Goal: Task Accomplishment & Management: Manage account settings

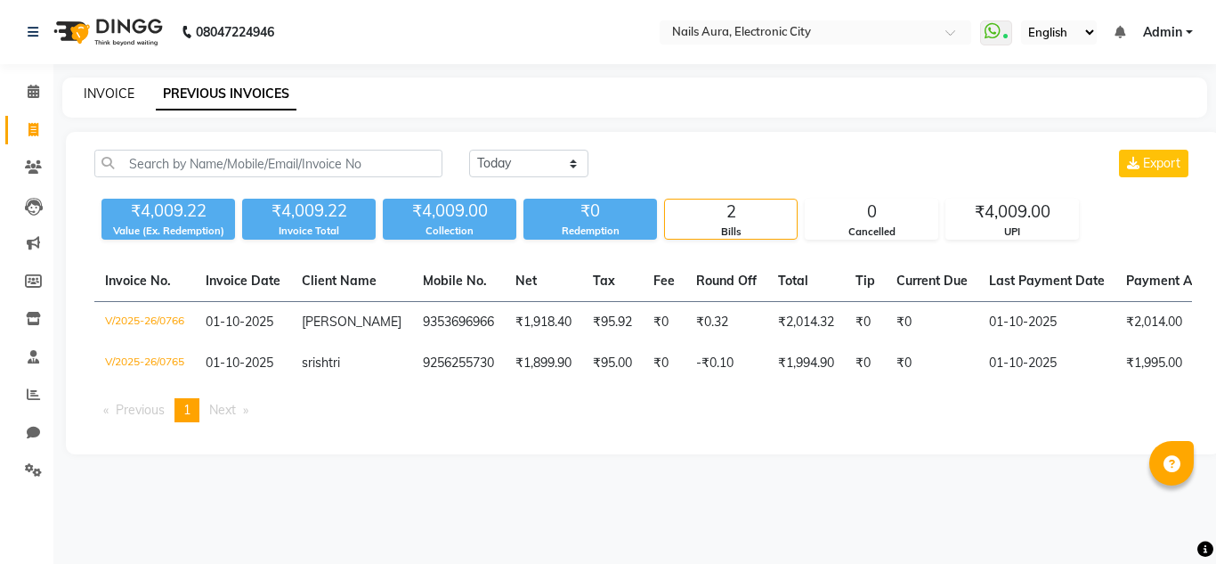
click at [106, 91] on link "INVOICE" at bounding box center [109, 93] width 51 height 16
select select "service"
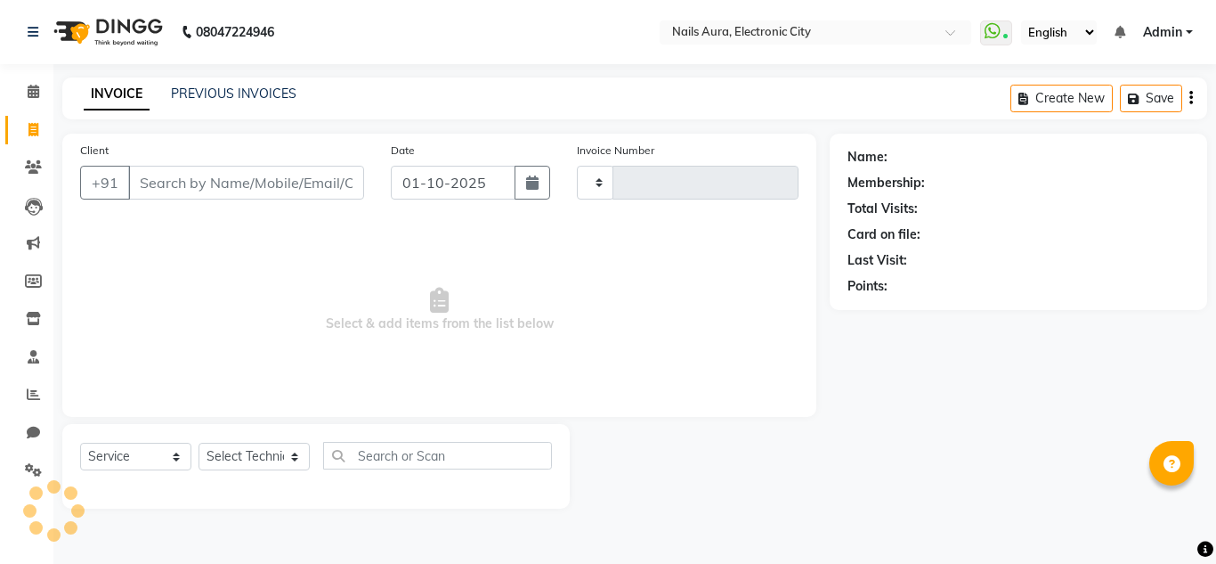
type input "0767"
select select "8179"
click at [38, 93] on icon at bounding box center [34, 91] width 12 height 13
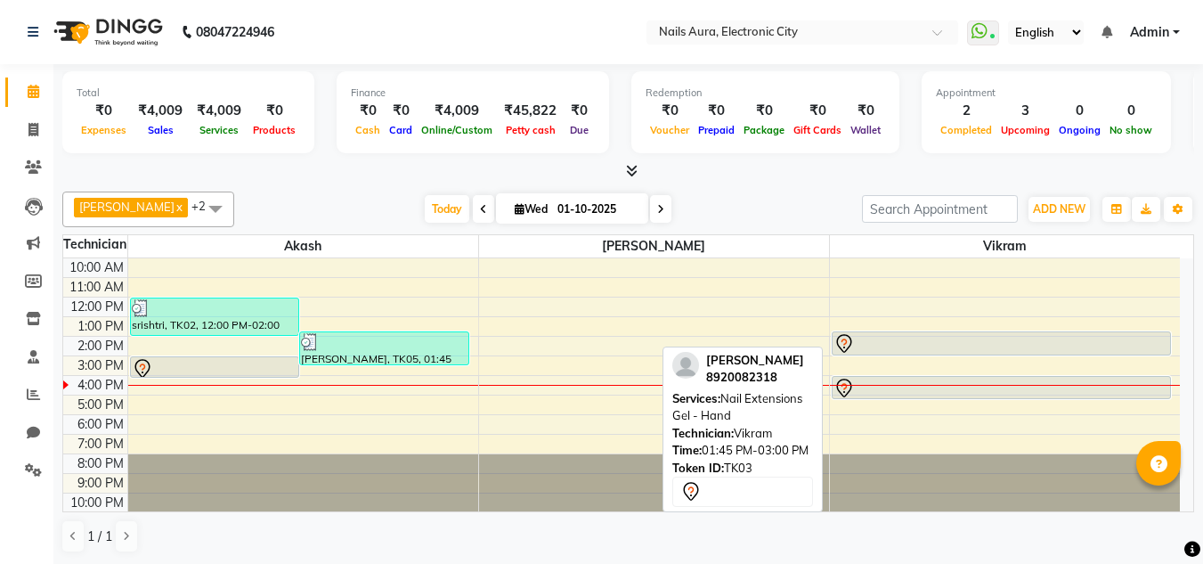
click at [975, 346] on div at bounding box center [1001, 343] width 337 height 21
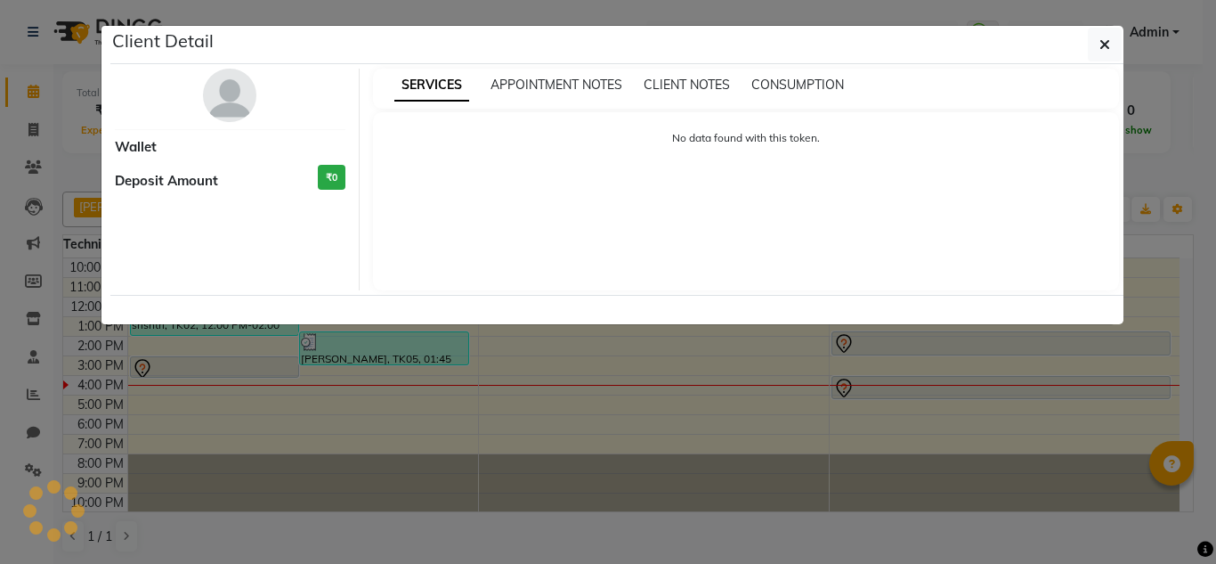
select select "7"
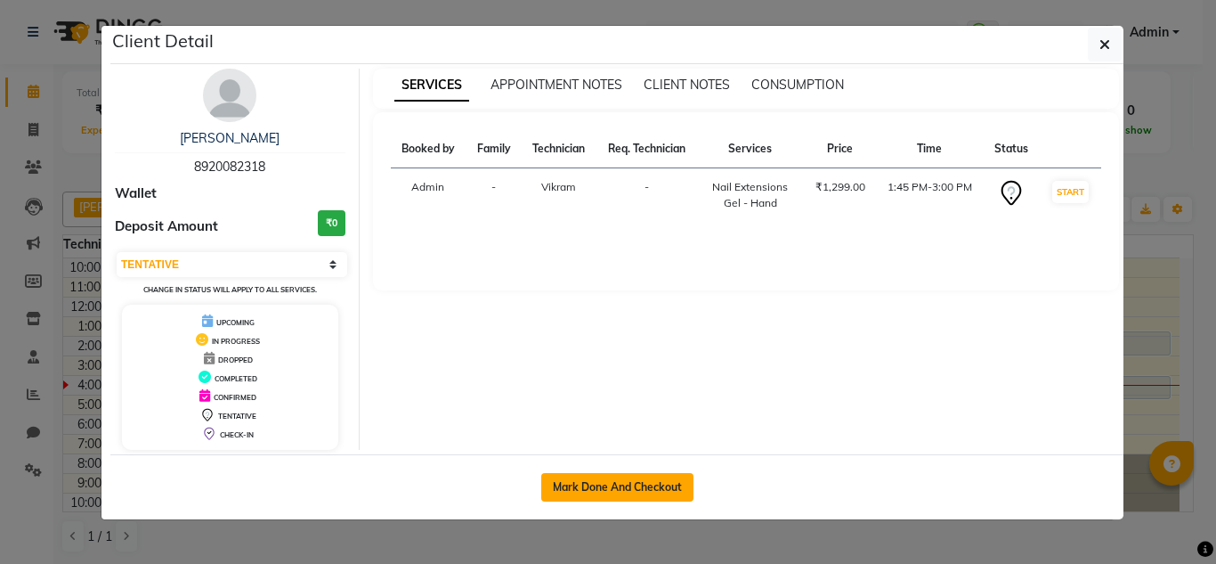
click at [614, 494] on button "Mark Done And Checkout" at bounding box center [617, 487] width 152 height 28
select select "service"
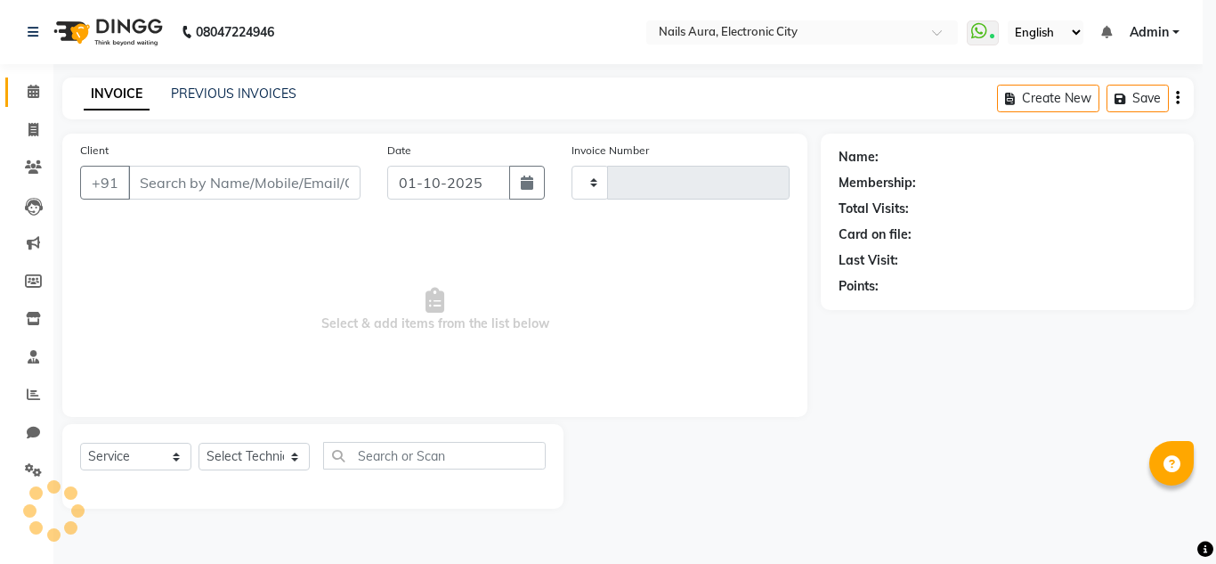
type input "0767"
select select "8179"
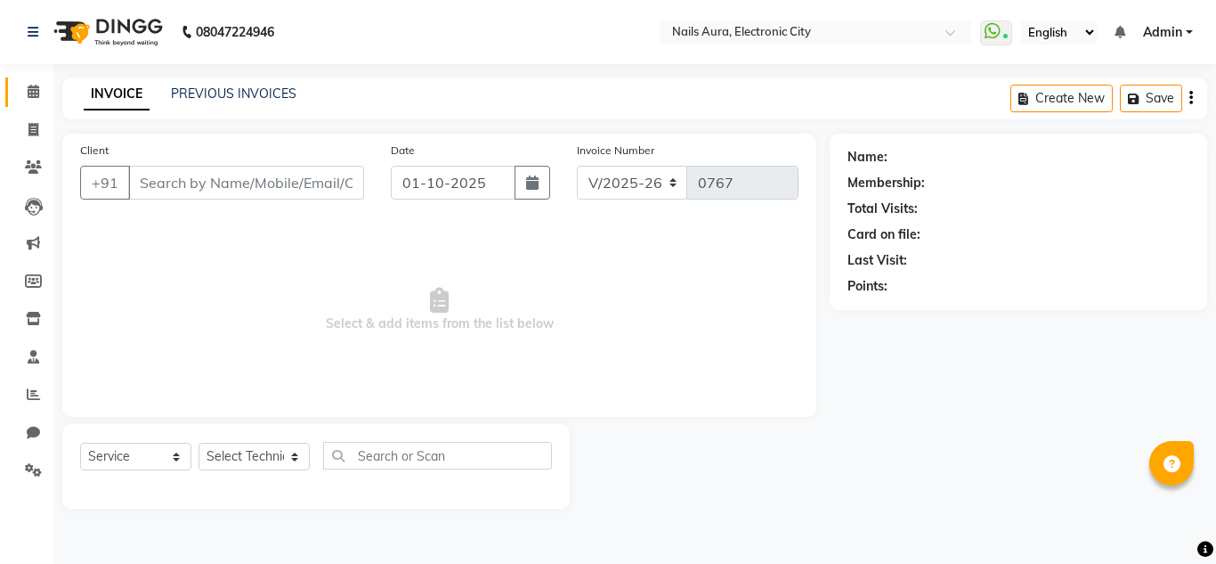
type input "8920082318"
select select "80910"
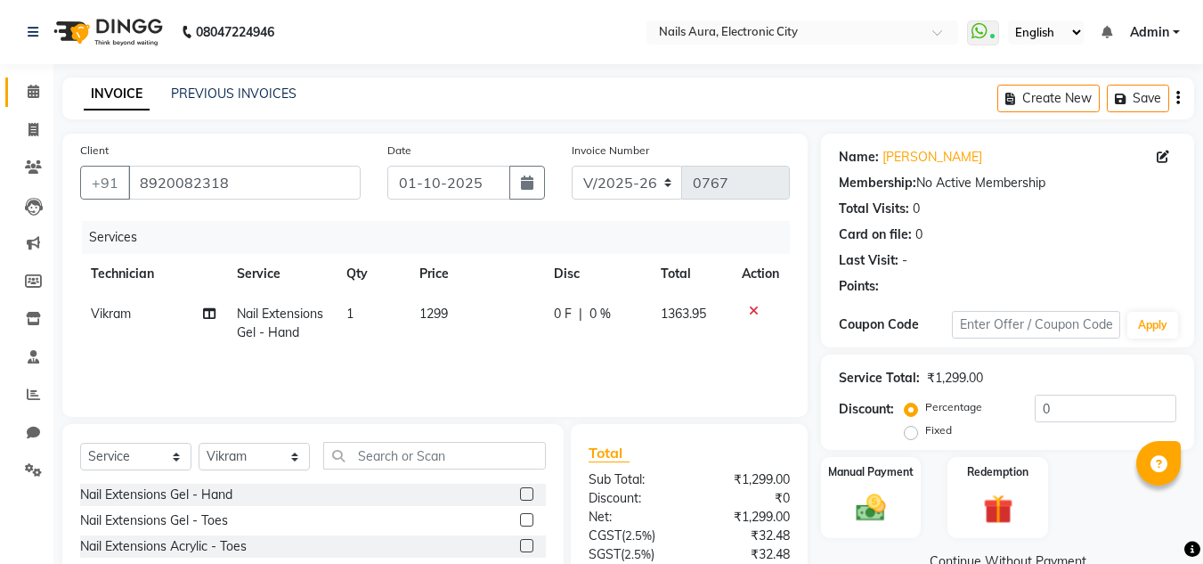
scroll to position [167, 0]
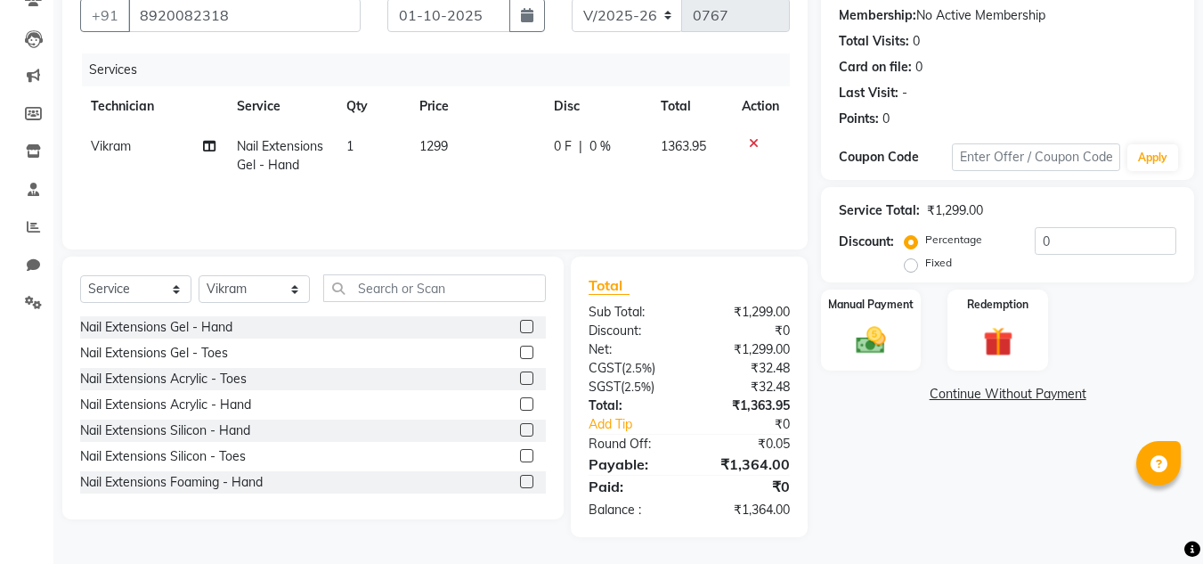
click at [749, 140] on icon at bounding box center [754, 143] width 10 height 12
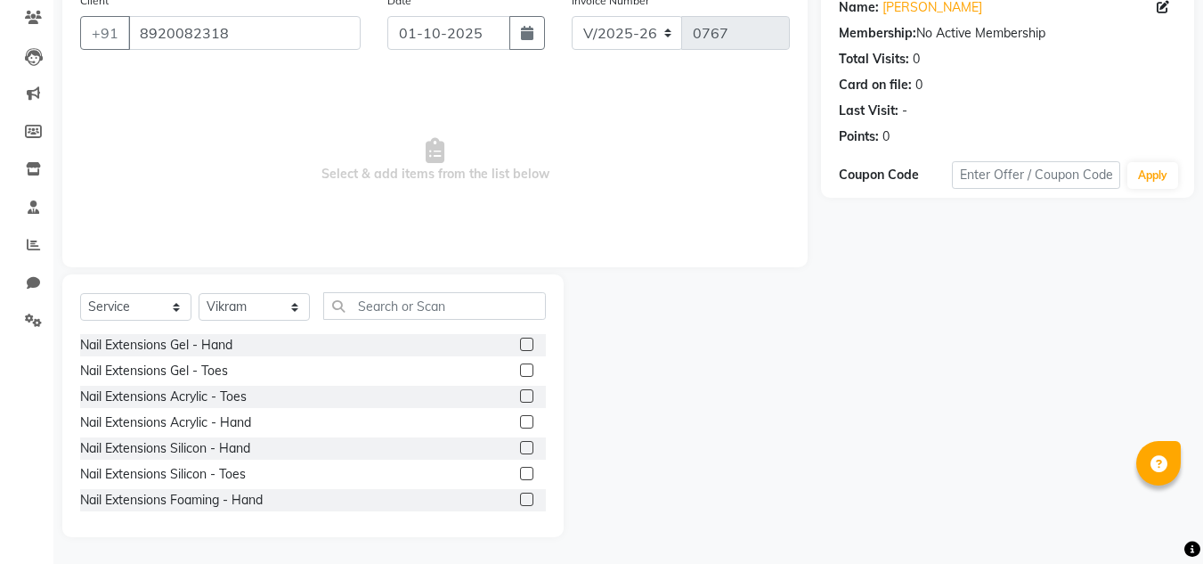
scroll to position [150, 0]
click at [404, 303] on input "text" at bounding box center [434, 306] width 223 height 28
click at [520, 421] on label at bounding box center [526, 421] width 13 height 13
click at [520, 421] on input "checkbox" at bounding box center [526, 423] width 12 height 12
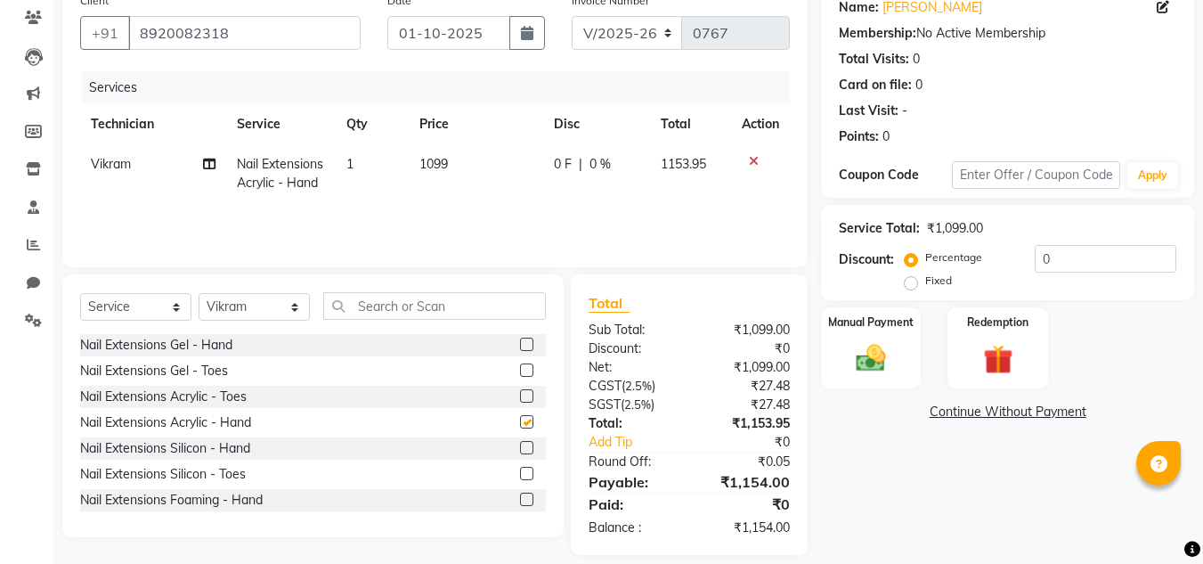
checkbox input "false"
click at [436, 316] on input "text" at bounding box center [434, 306] width 223 height 28
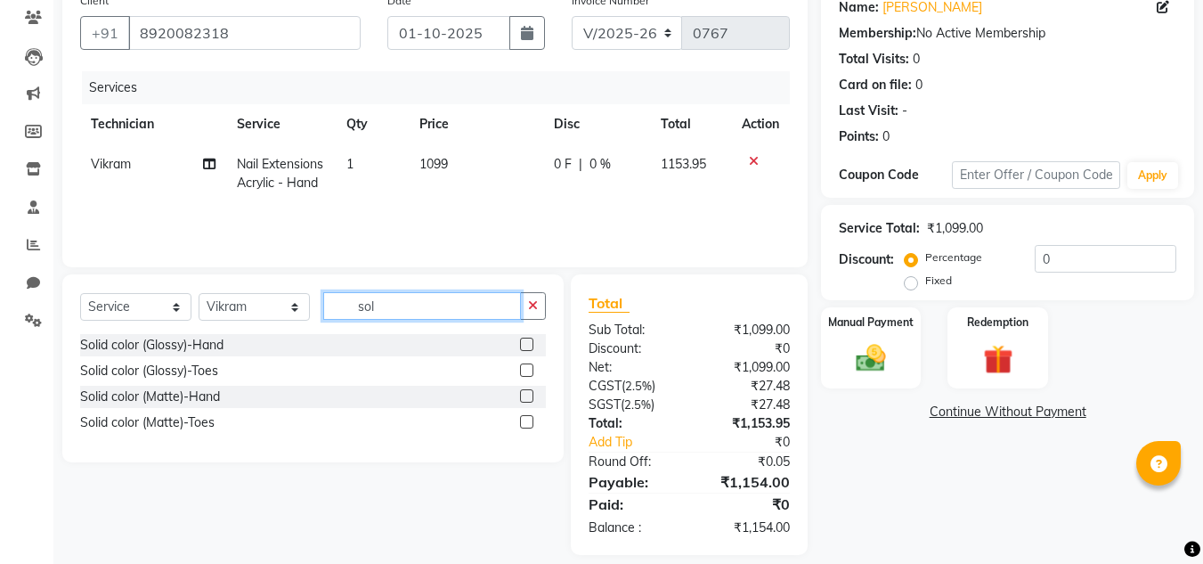
type input "sol"
click at [528, 337] on div at bounding box center [533, 345] width 26 height 22
click at [523, 343] on label at bounding box center [526, 343] width 13 height 13
click at [523, 343] on input "checkbox" at bounding box center [526, 345] width 12 height 12
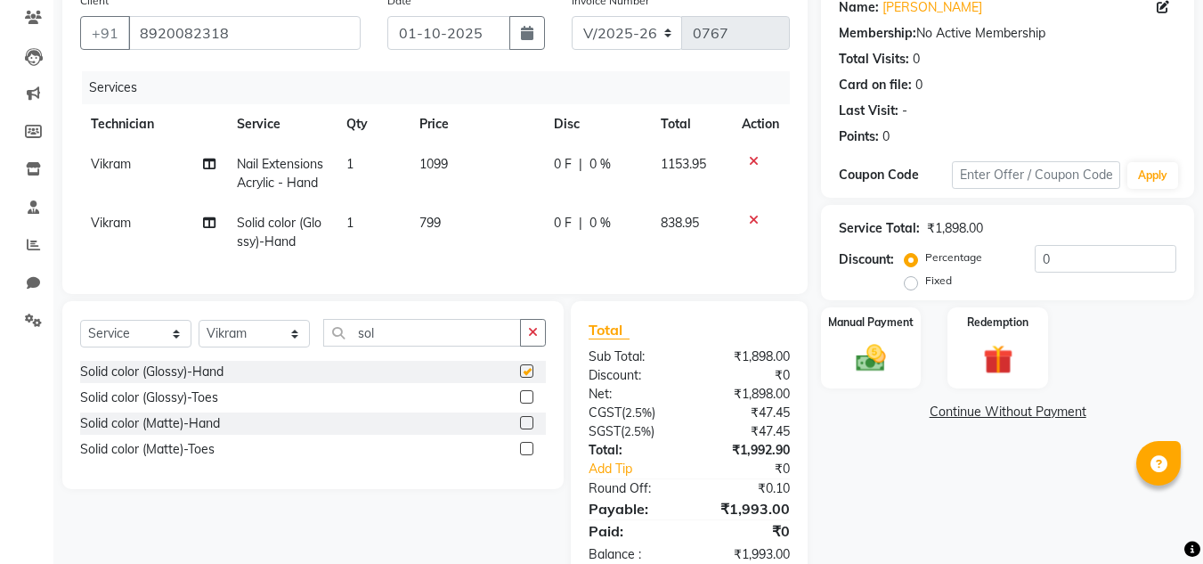
checkbox input "false"
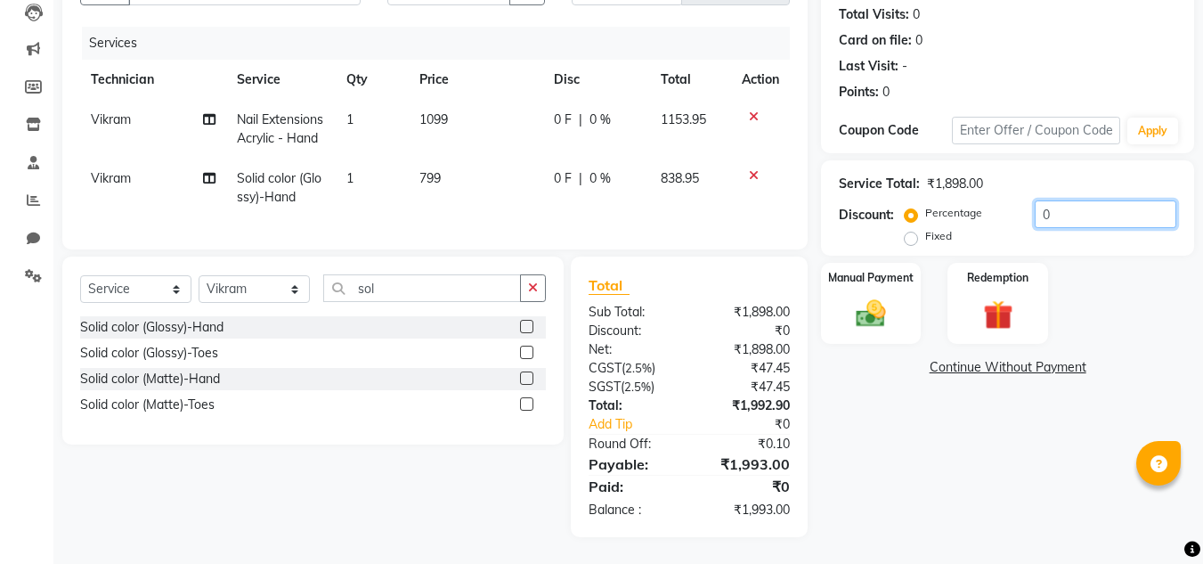
click at [1100, 200] on input "0" at bounding box center [1105, 214] width 142 height 28
type input "20"
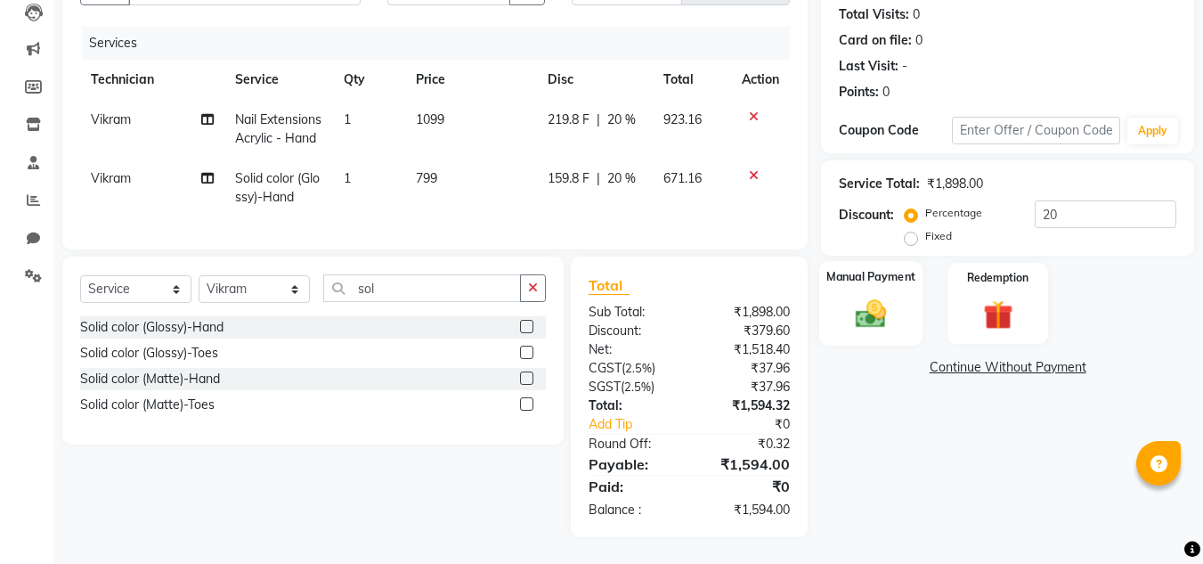
click at [880, 296] on img at bounding box center [871, 314] width 50 height 36
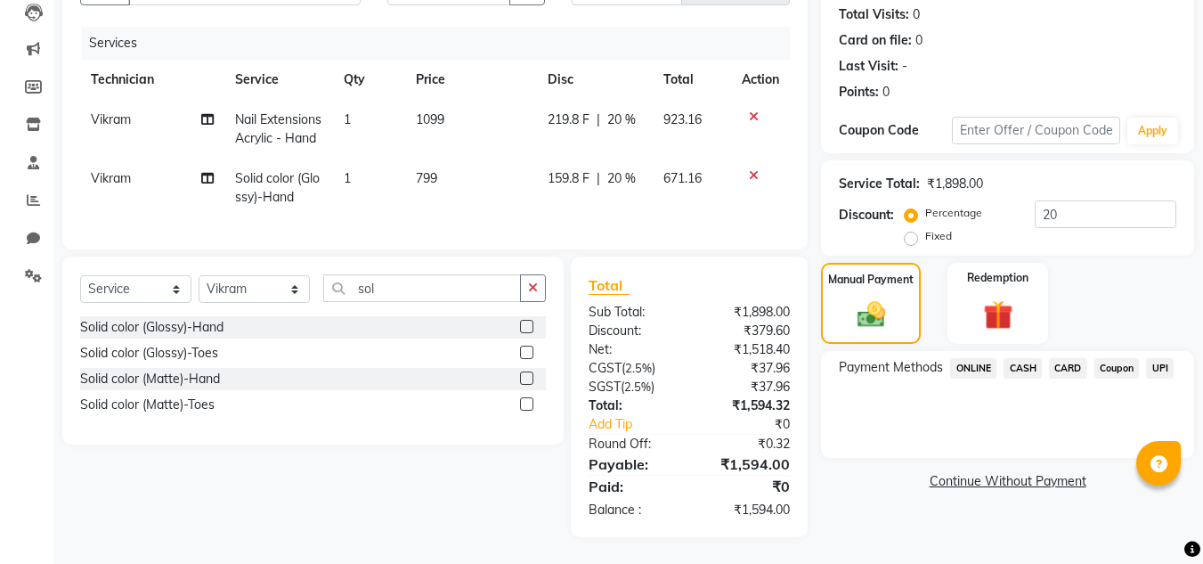
click at [1156, 358] on span "UPI" at bounding box center [1160, 368] width 28 height 20
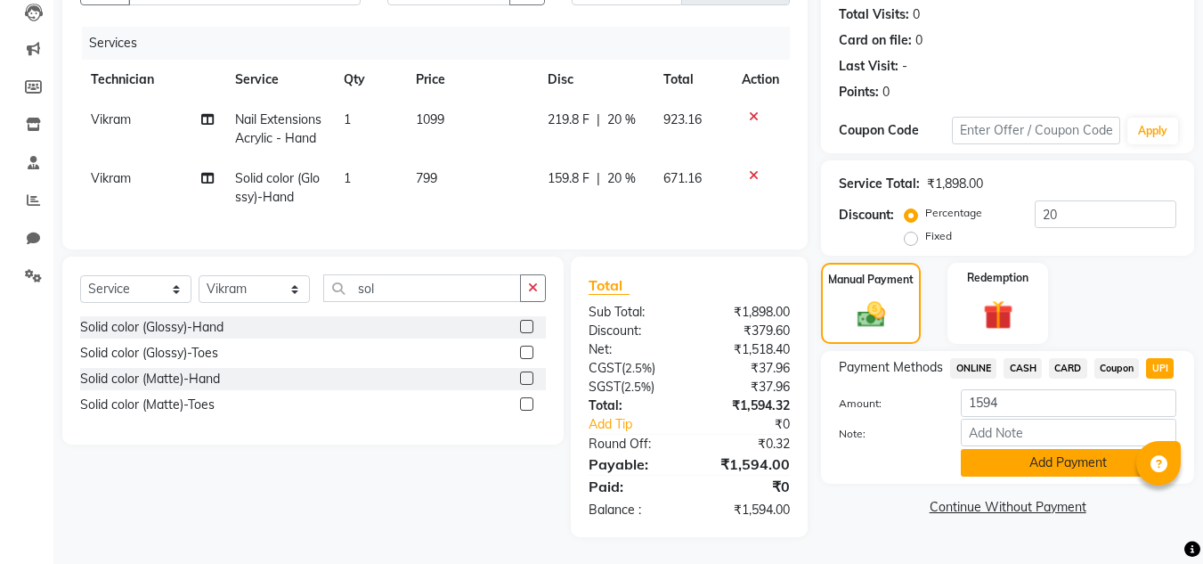
click at [1075, 449] on button "Add Payment" at bounding box center [1068, 463] width 215 height 28
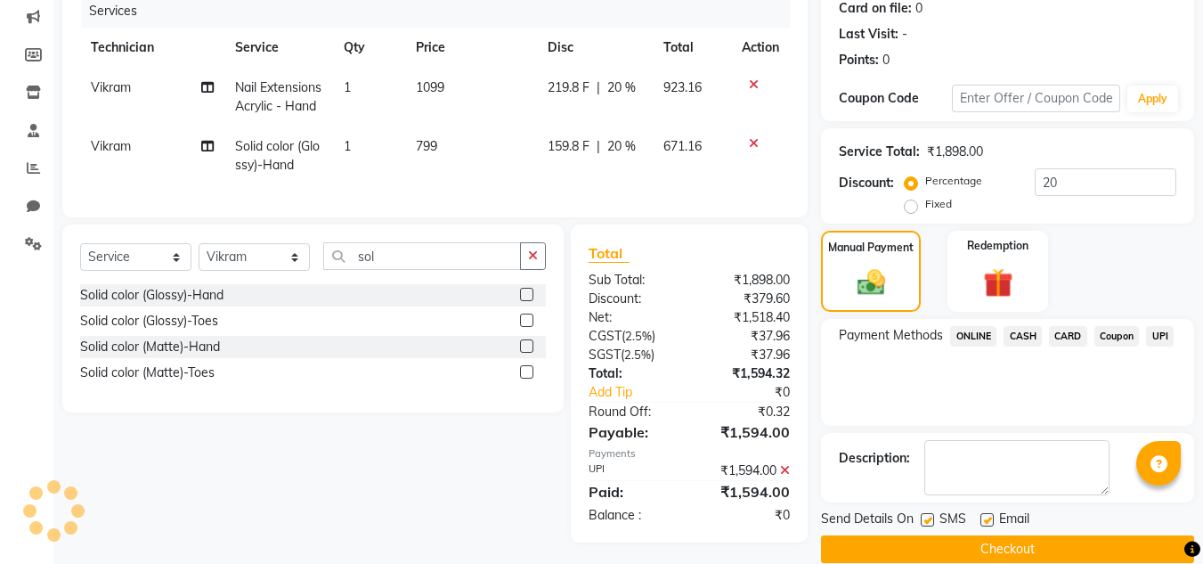
scroll to position [264, 0]
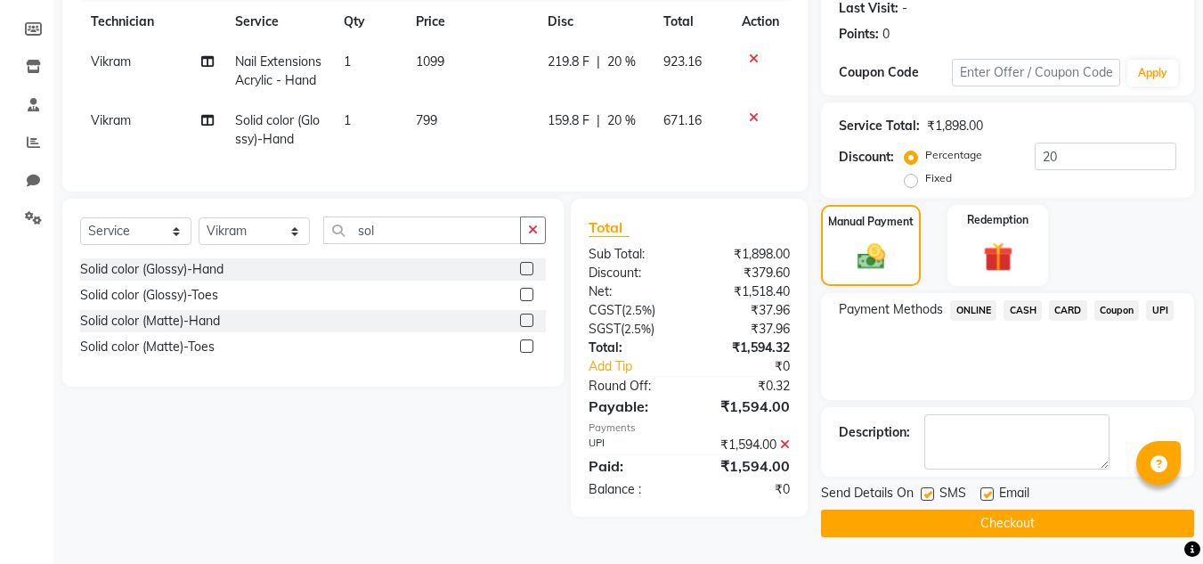
click at [971, 510] on button "Checkout" at bounding box center [1007, 523] width 373 height 28
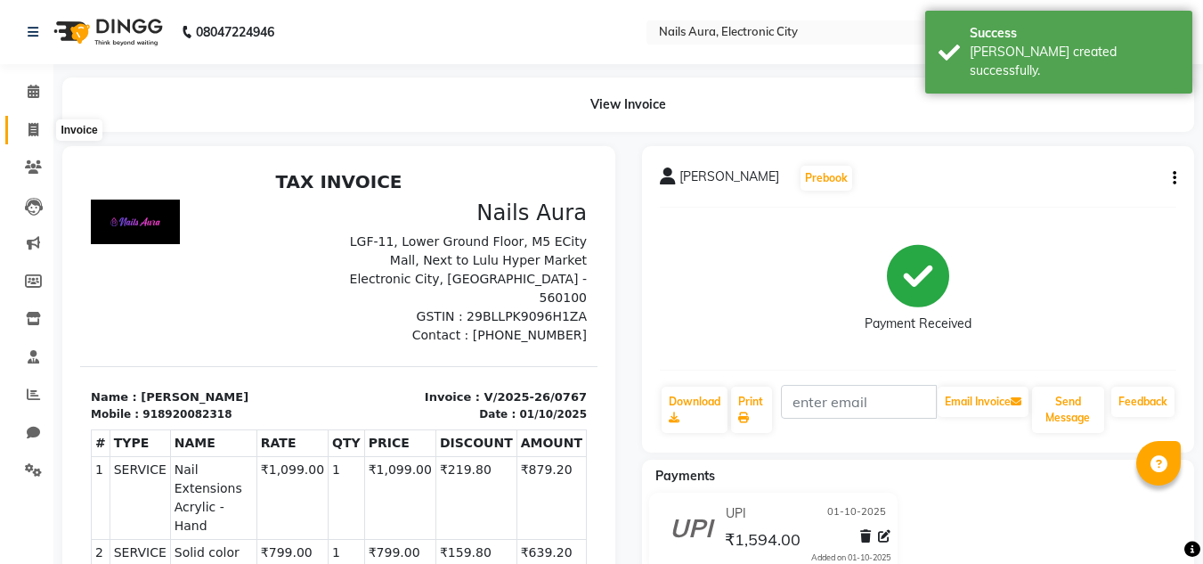
click at [42, 126] on span at bounding box center [33, 130] width 31 height 20
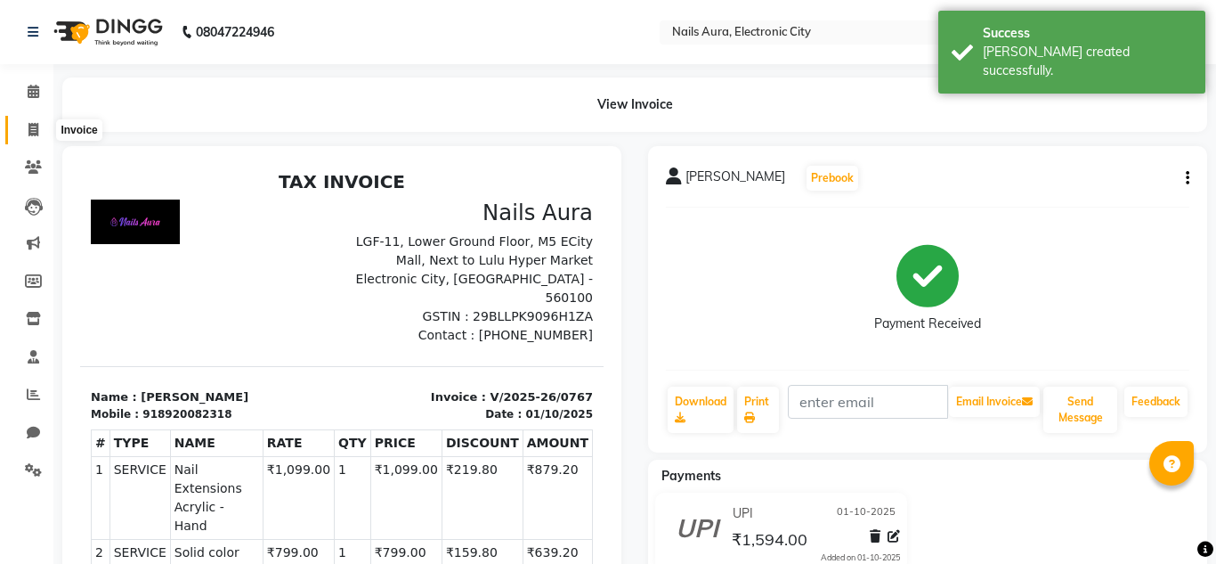
select select "service"
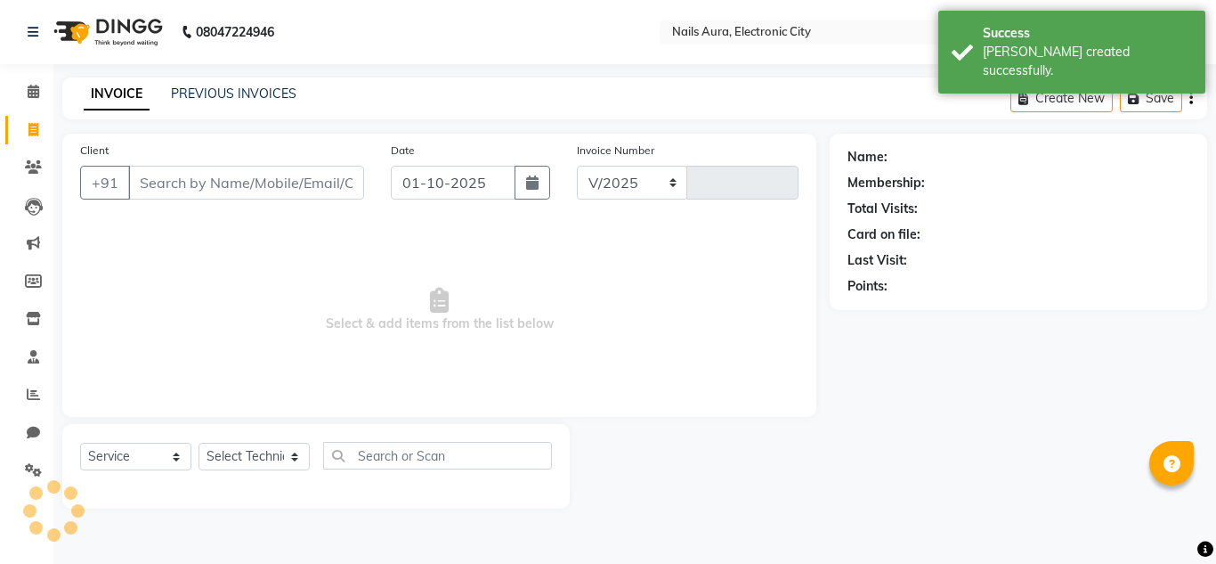
select select "8179"
type input "0768"
click at [223, 86] on link "PREVIOUS INVOICES" at bounding box center [234, 93] width 126 height 16
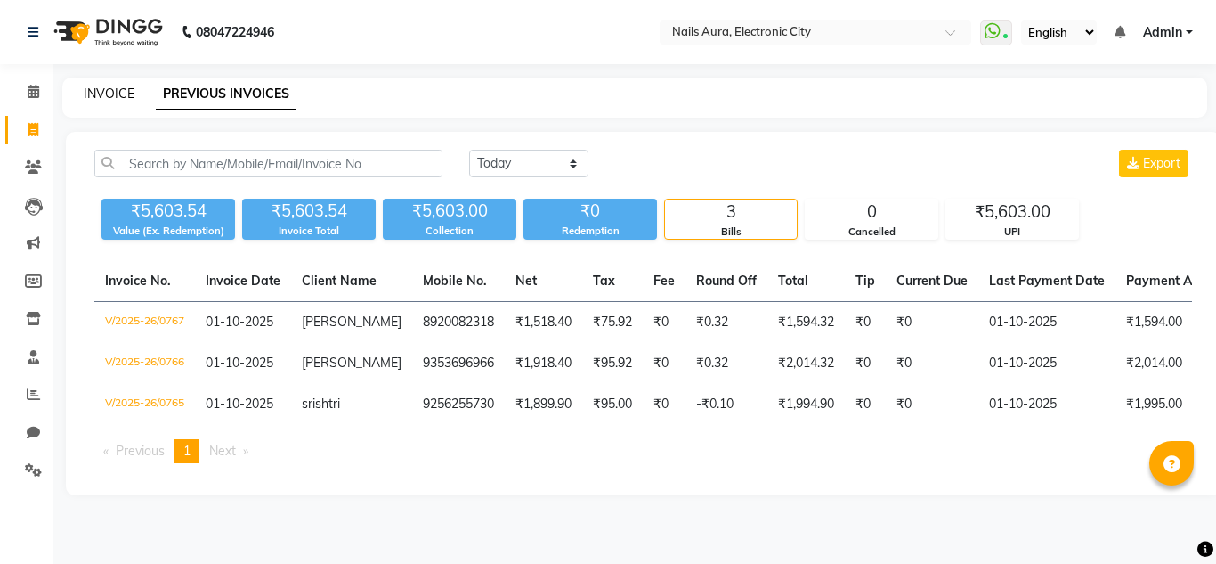
click at [99, 92] on link "INVOICE" at bounding box center [109, 93] width 51 height 16
select select "service"
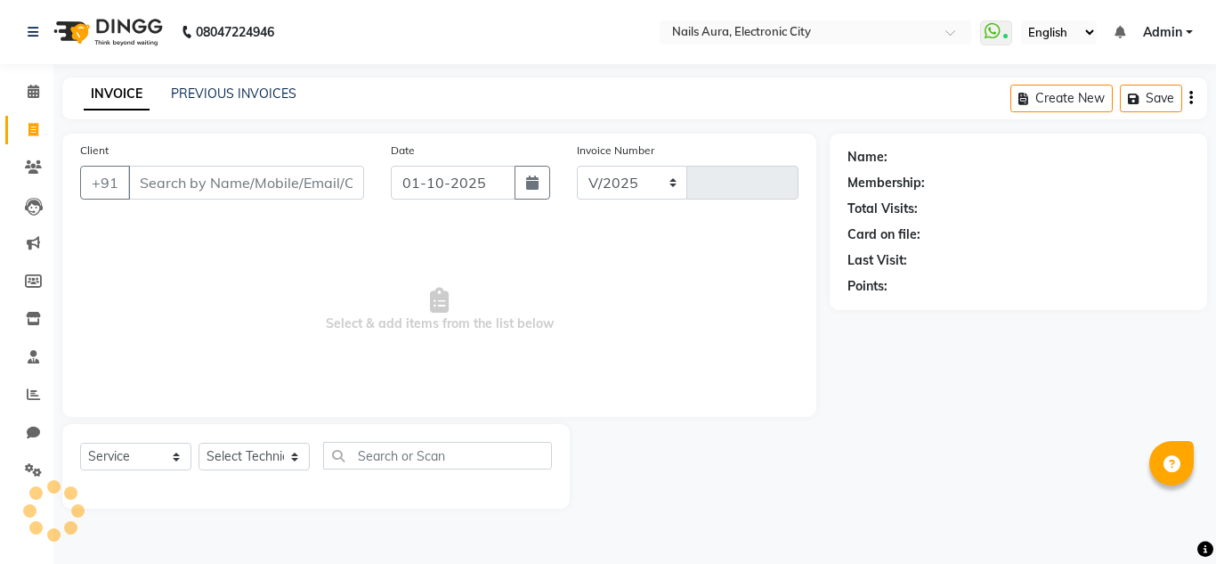
select select "8179"
type input "0768"
click at [410, 458] on input "text" at bounding box center [437, 456] width 229 height 28
click at [248, 451] on select "Select Technician [PERSON_NAME] Rashmi [PERSON_NAME] [PERSON_NAME] Vikram" at bounding box center [254, 456] width 111 height 28
click at [199, 442] on select "Select Technician [PERSON_NAME] Rashmi [PERSON_NAME] [PERSON_NAME] Vikram" at bounding box center [254, 456] width 111 height 28
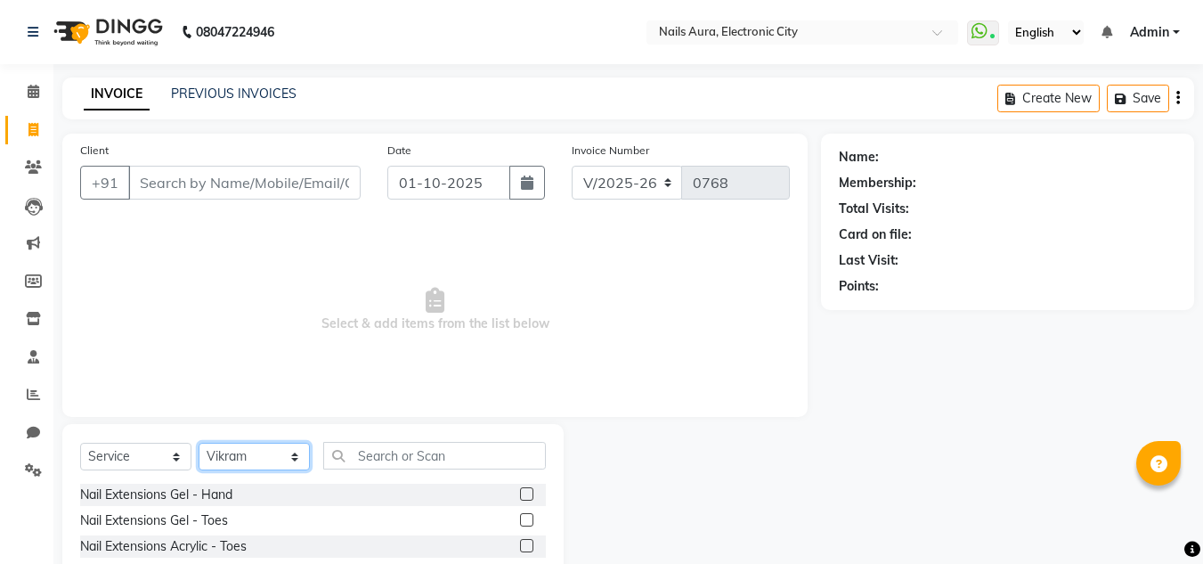
click at [249, 457] on select "Select Technician [PERSON_NAME] Rashmi [PERSON_NAME] [PERSON_NAME] Vikram" at bounding box center [254, 456] width 111 height 28
select select "81947"
click at [199, 442] on select "Select Technician [PERSON_NAME] Rashmi [PERSON_NAME] [PERSON_NAME] Vikram" at bounding box center [254, 456] width 111 height 28
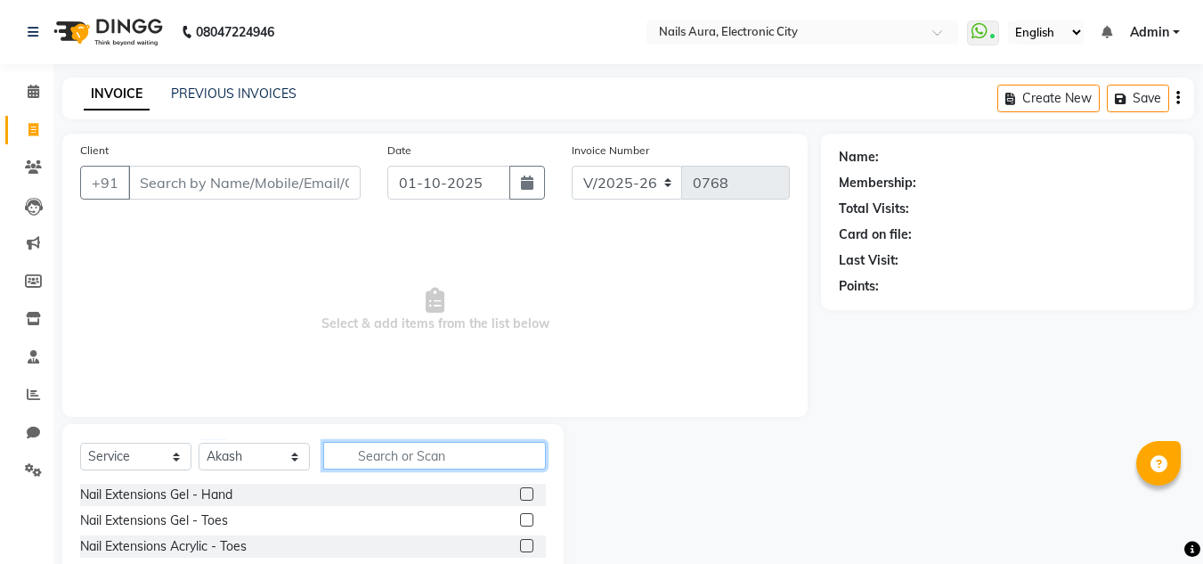
click at [377, 455] on input "text" at bounding box center [434, 456] width 223 height 28
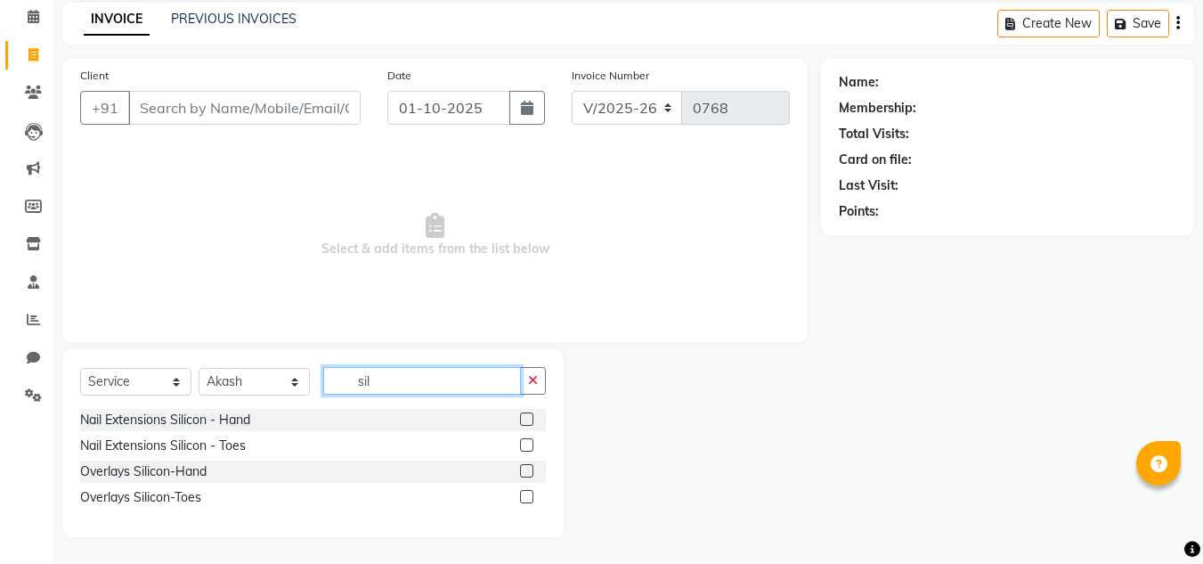
scroll to position [75, 0]
type input "sil"
click at [527, 418] on label at bounding box center [526, 418] width 13 height 13
click at [527, 418] on input "checkbox" at bounding box center [526, 420] width 12 height 12
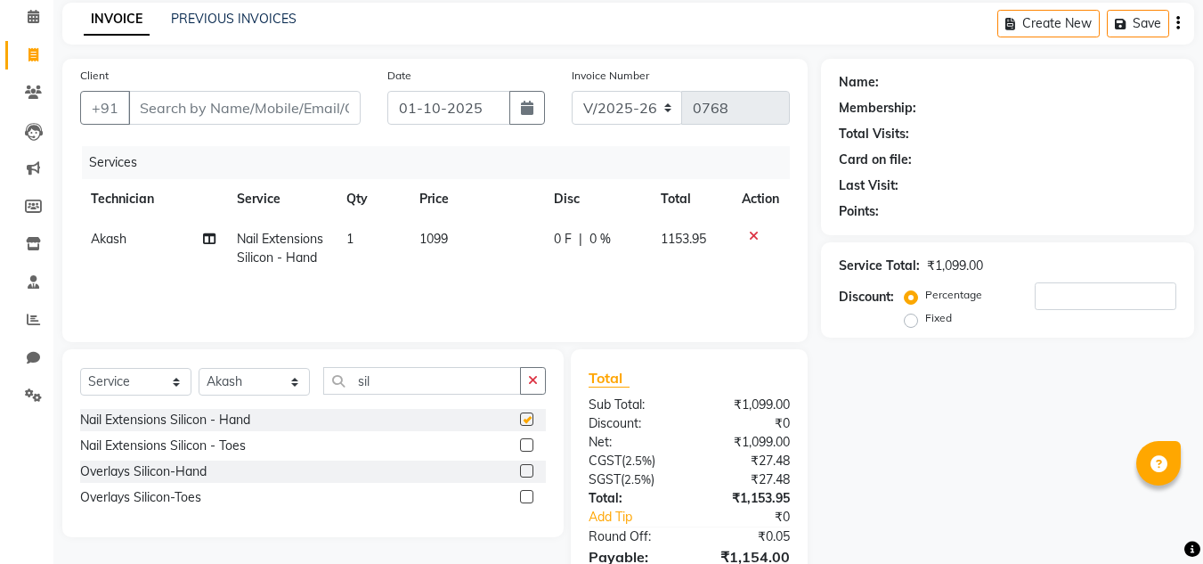
checkbox input "false"
click at [445, 235] on span "1099" at bounding box center [433, 239] width 28 height 16
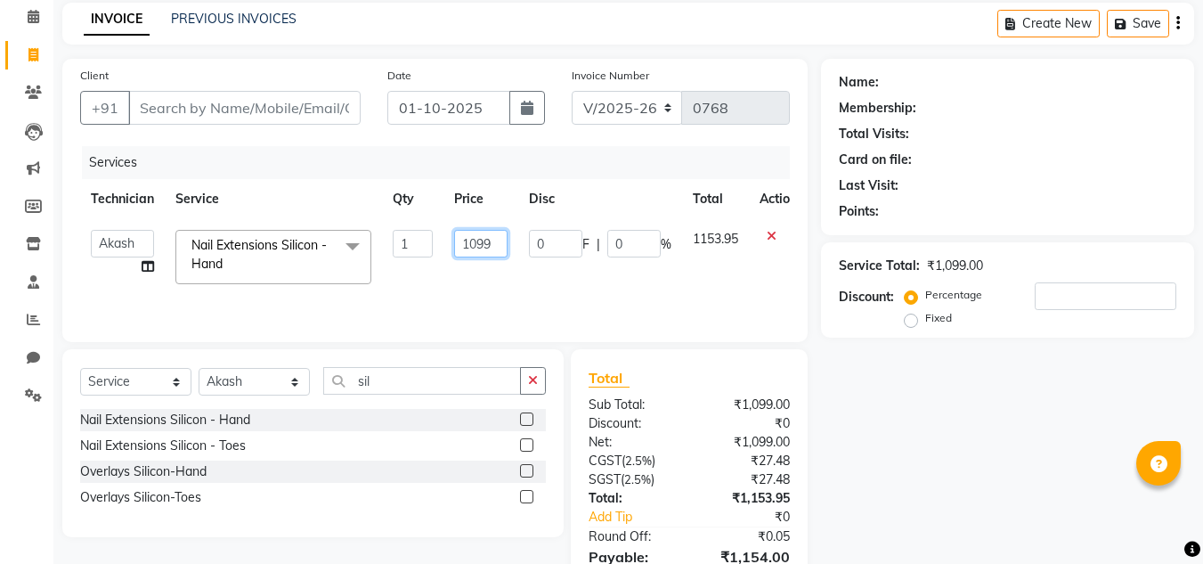
click at [491, 241] on input "1099" at bounding box center [480, 244] width 53 height 28
type input "1"
type input "550"
click at [430, 394] on div "Select Service Product Membership Package Voucher Prepaid Gift Card Select Tech…" at bounding box center [313, 388] width 466 height 42
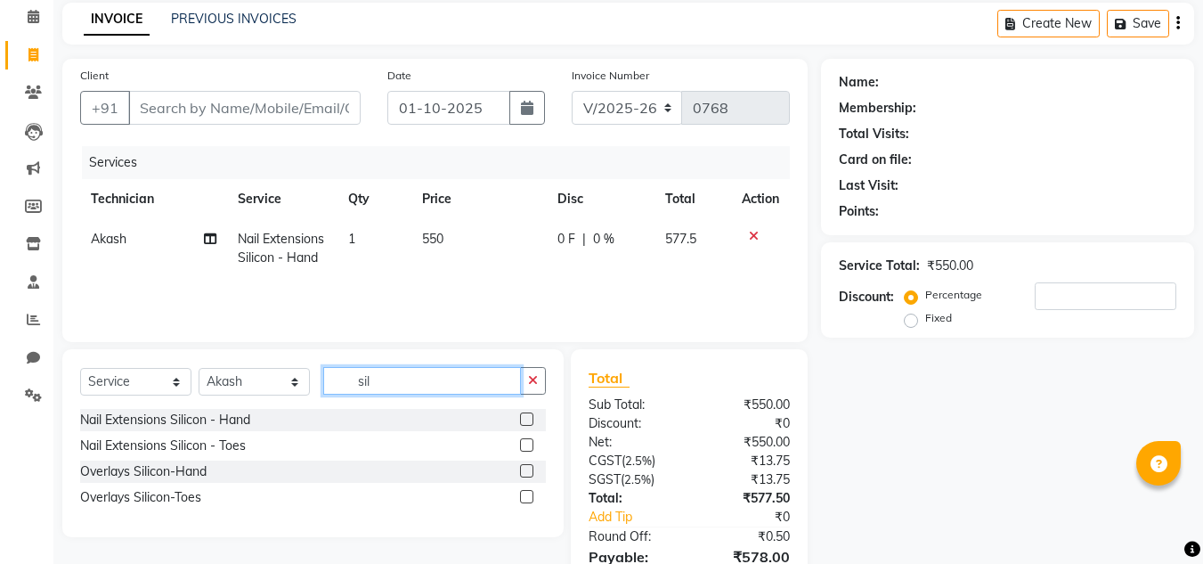
click at [430, 381] on input "sil" at bounding box center [422, 381] width 198 height 28
type input "s"
type input "sol"
click at [524, 422] on label at bounding box center [526, 418] width 13 height 13
click at [524, 422] on input "checkbox" at bounding box center [526, 420] width 12 height 12
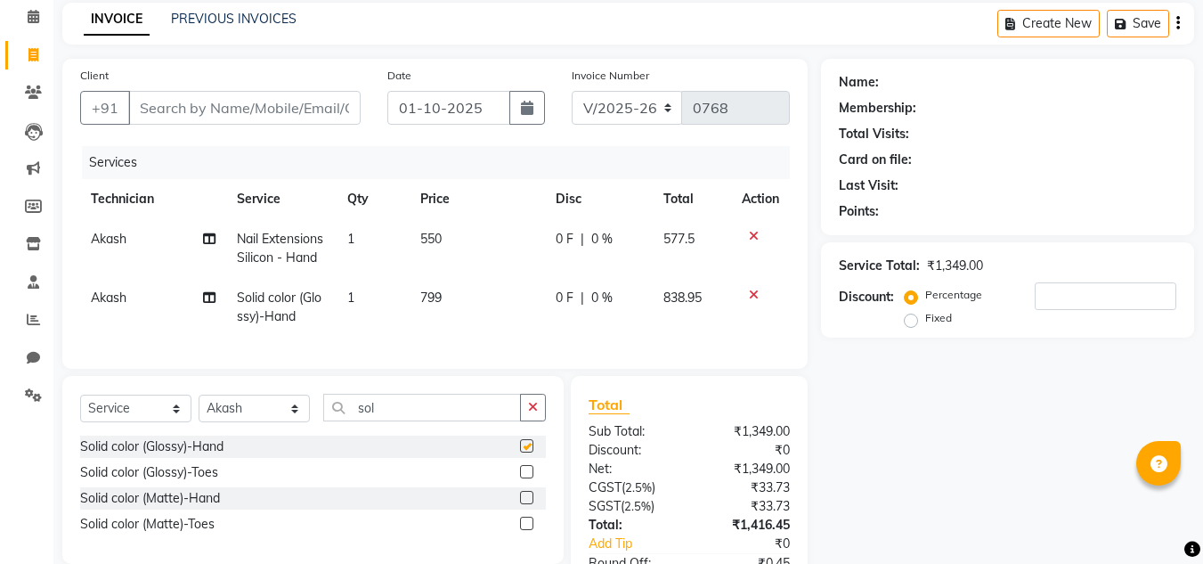
checkbox input "false"
click at [450, 294] on td "799" at bounding box center [477, 307] width 134 height 59
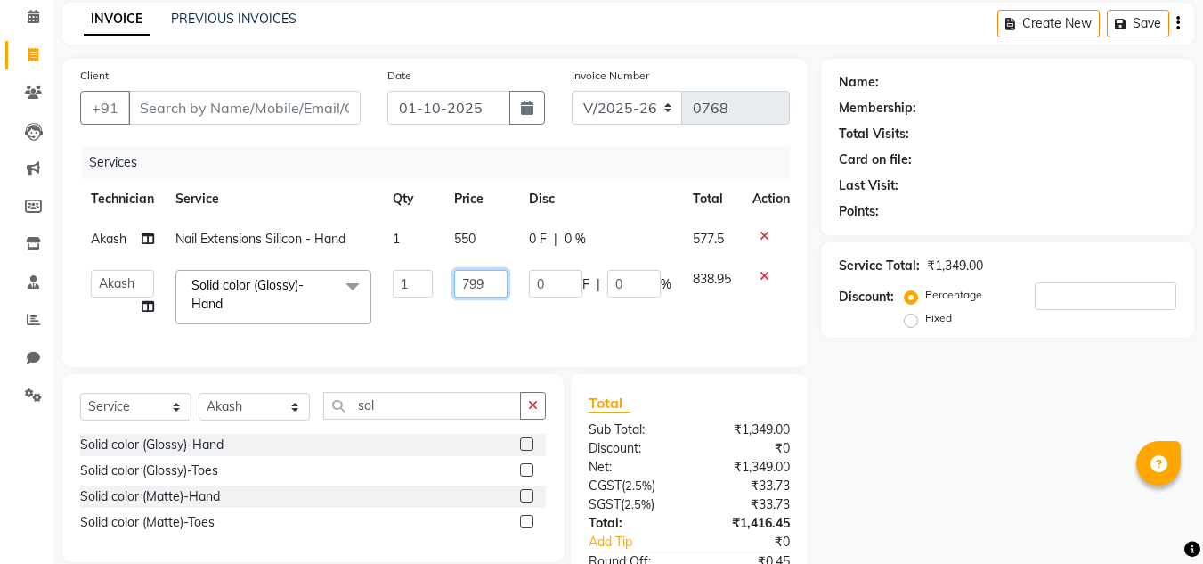
click at [483, 285] on input "799" at bounding box center [480, 284] width 53 height 28
type input "7"
type input "400"
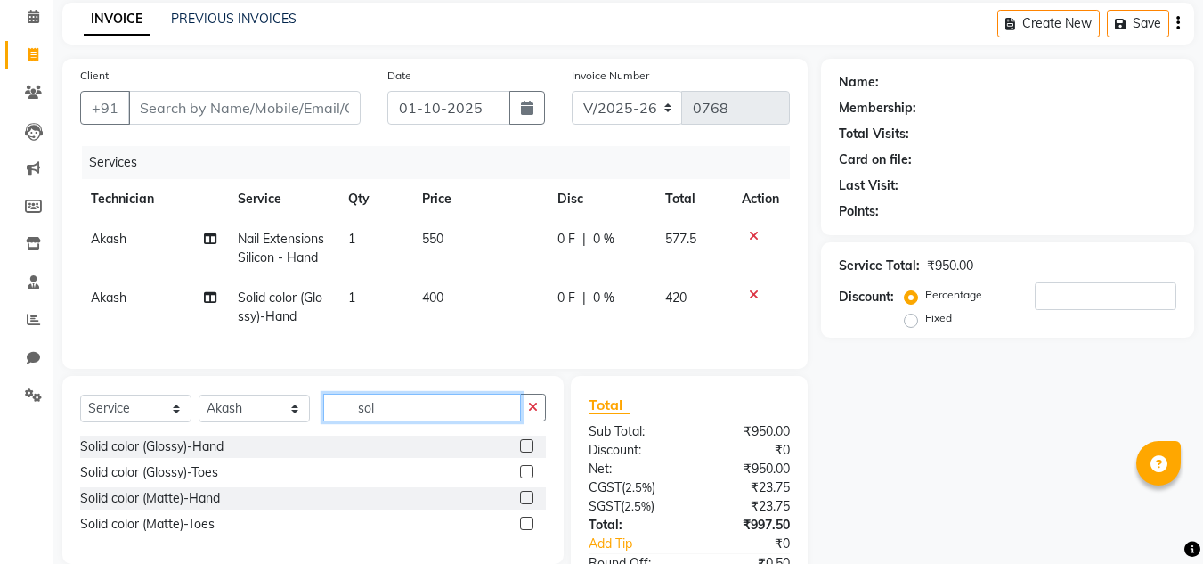
click at [433, 418] on input "sol" at bounding box center [422, 407] width 198 height 28
type input "s"
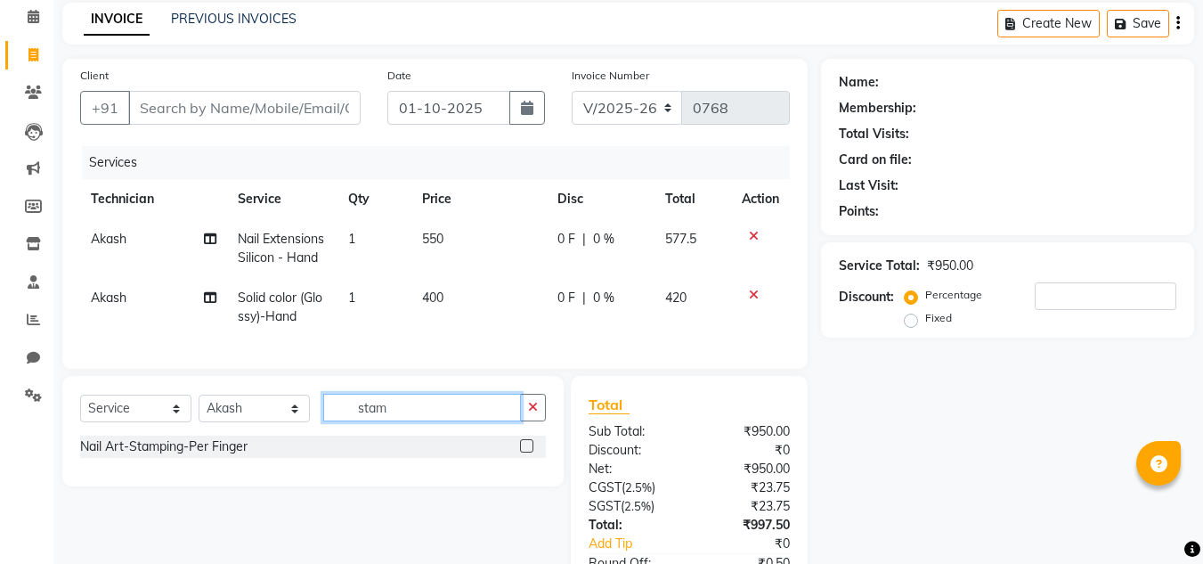
type input "stam"
click at [528, 452] on label at bounding box center [526, 445] width 13 height 13
click at [528, 452] on input "checkbox" at bounding box center [526, 447] width 12 height 12
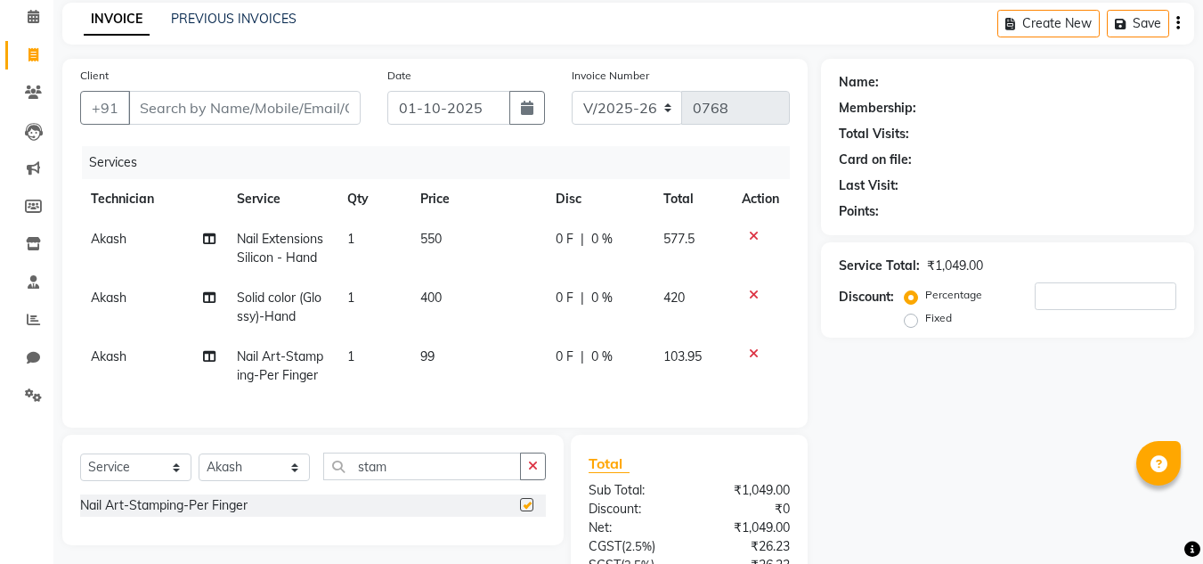
checkbox input "false"
click at [441, 362] on td "99" at bounding box center [477, 366] width 134 height 59
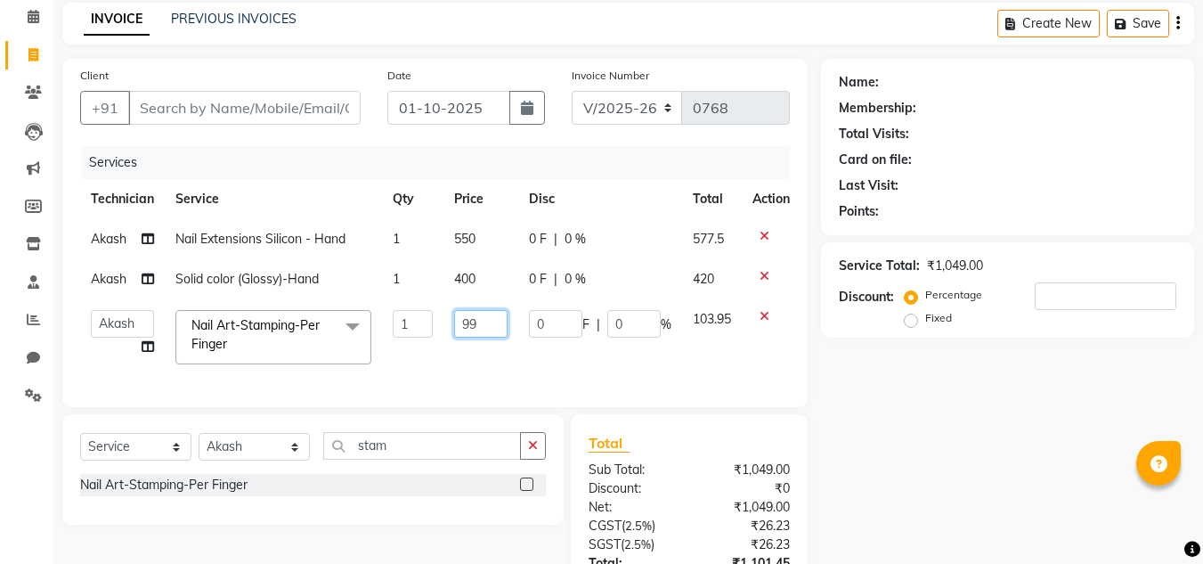
click at [488, 327] on input "99" at bounding box center [480, 324] width 53 height 28
type input "9"
type input "150"
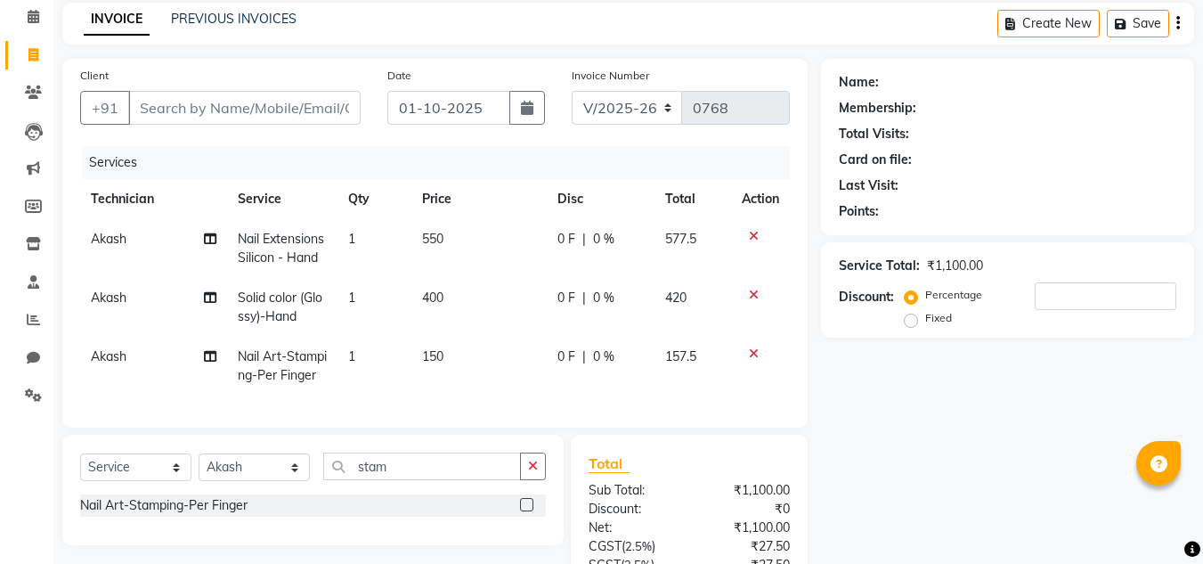
click at [892, 386] on div "Name: Membership: Total Visits: Card on file: Last Visit: Points: Service Total…" at bounding box center [1014, 377] width 386 height 637
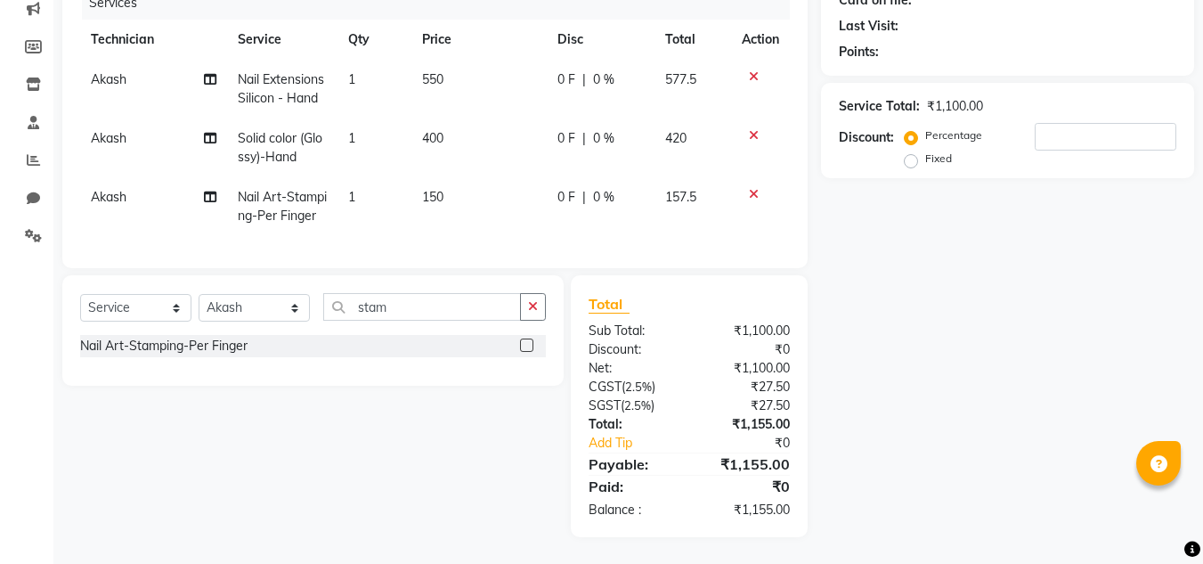
scroll to position [69, 0]
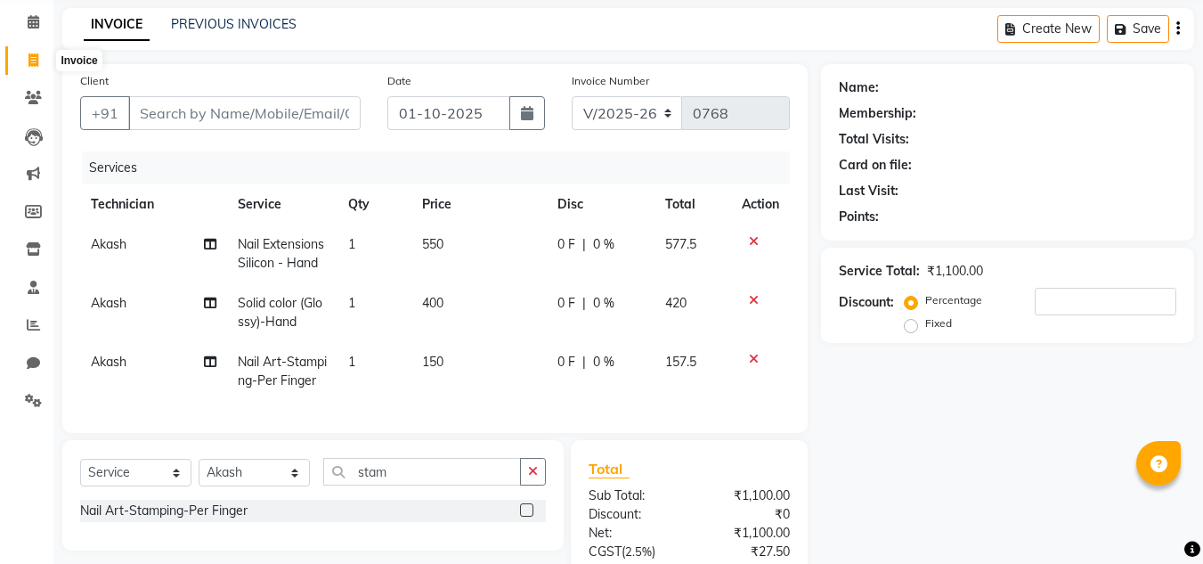
click at [35, 63] on icon at bounding box center [33, 59] width 10 height 13
select select "8179"
select select "service"
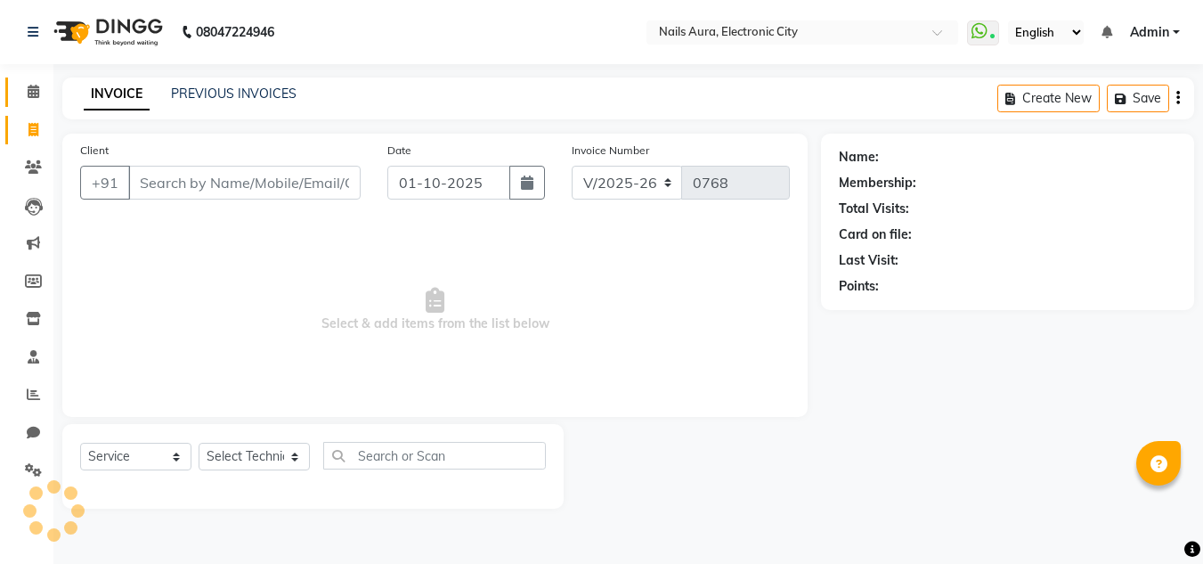
scroll to position [0, 0]
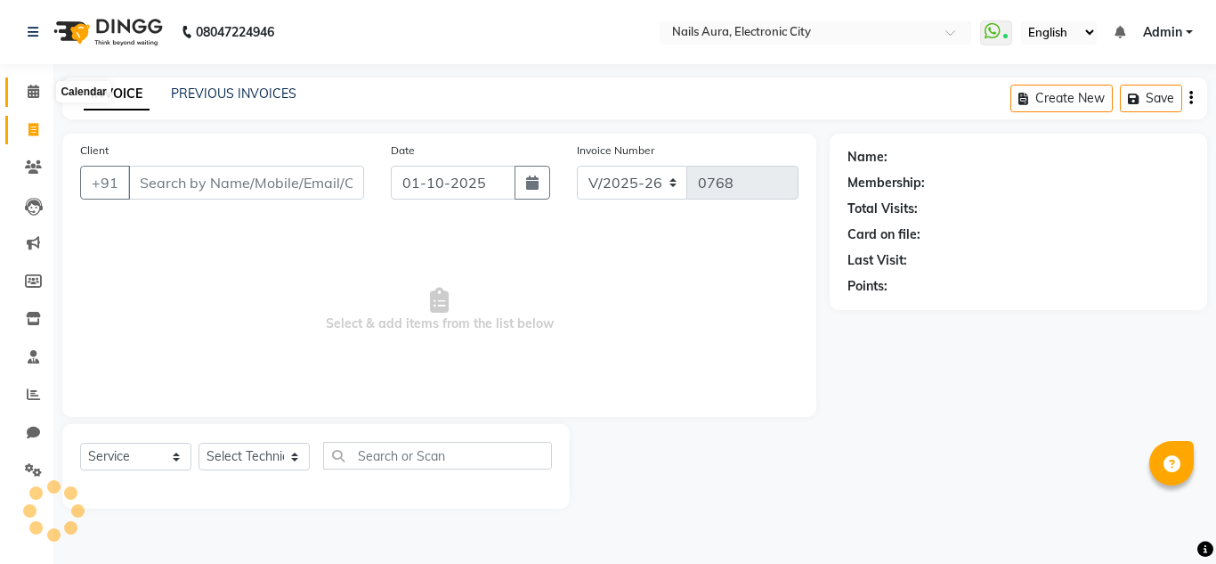
click at [35, 90] on icon at bounding box center [34, 91] width 12 height 13
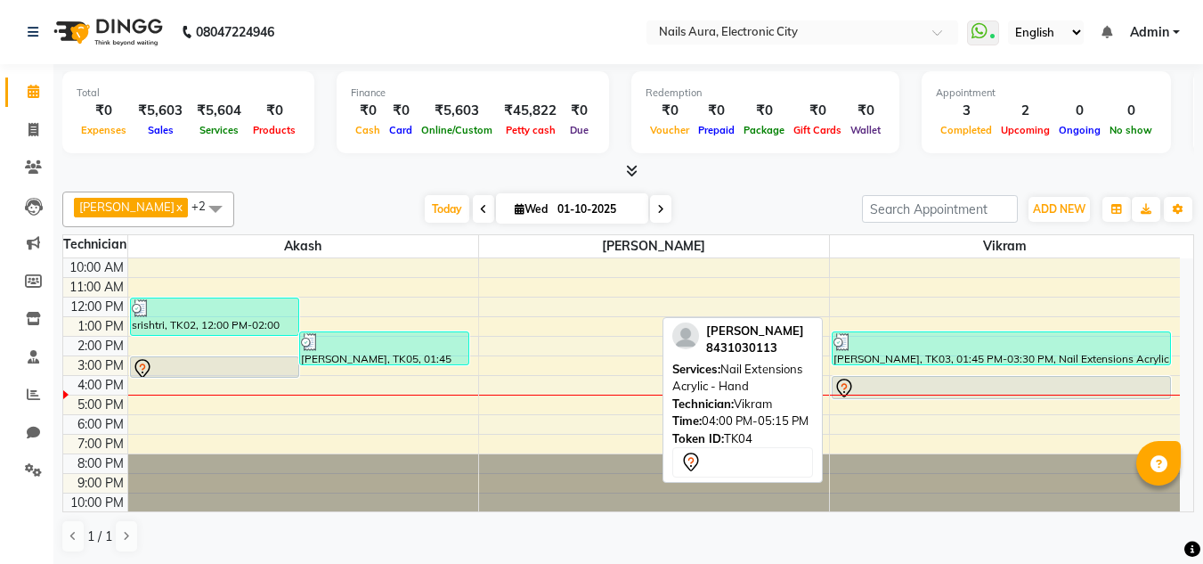
click at [945, 388] on div at bounding box center [1001, 387] width 337 height 21
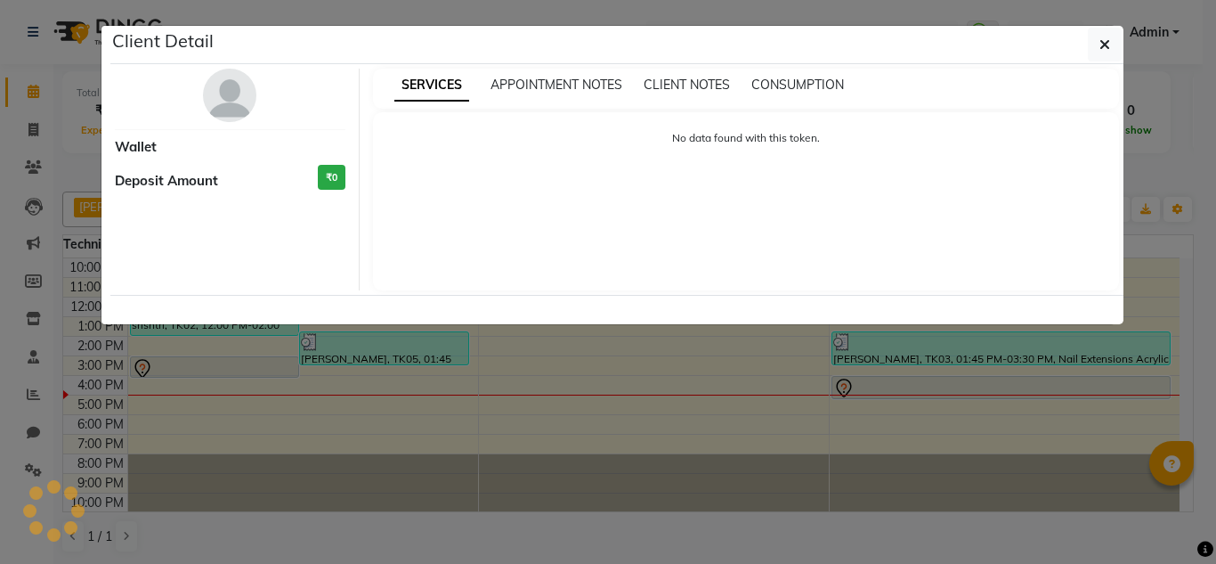
select select "7"
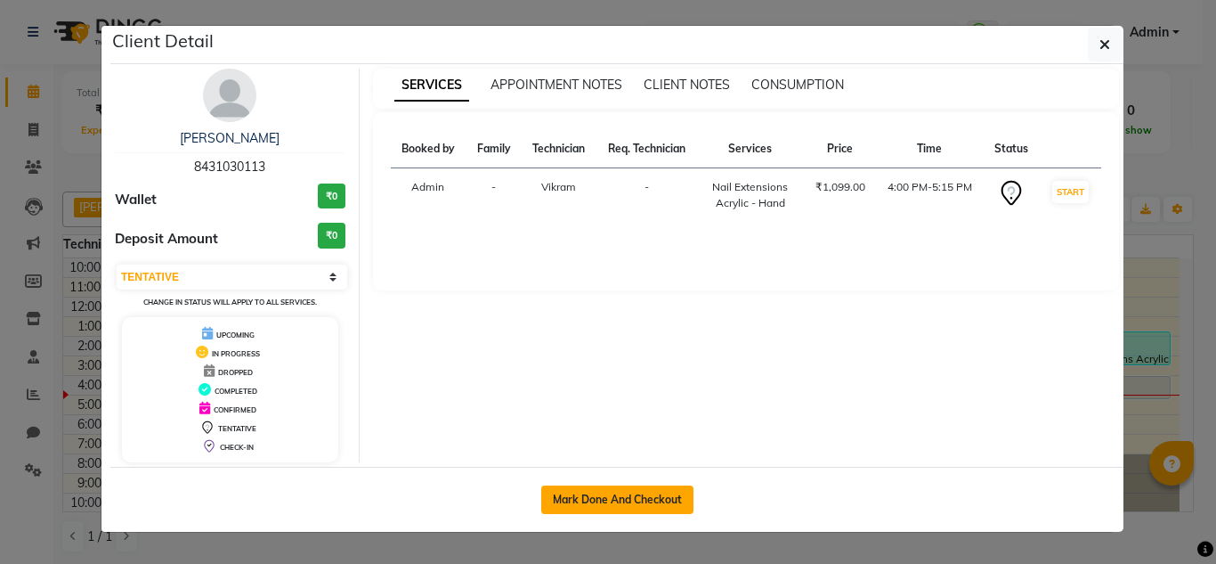
click at [637, 491] on button "Mark Done And Checkout" at bounding box center [617, 499] width 152 height 28
select select "8179"
select select "service"
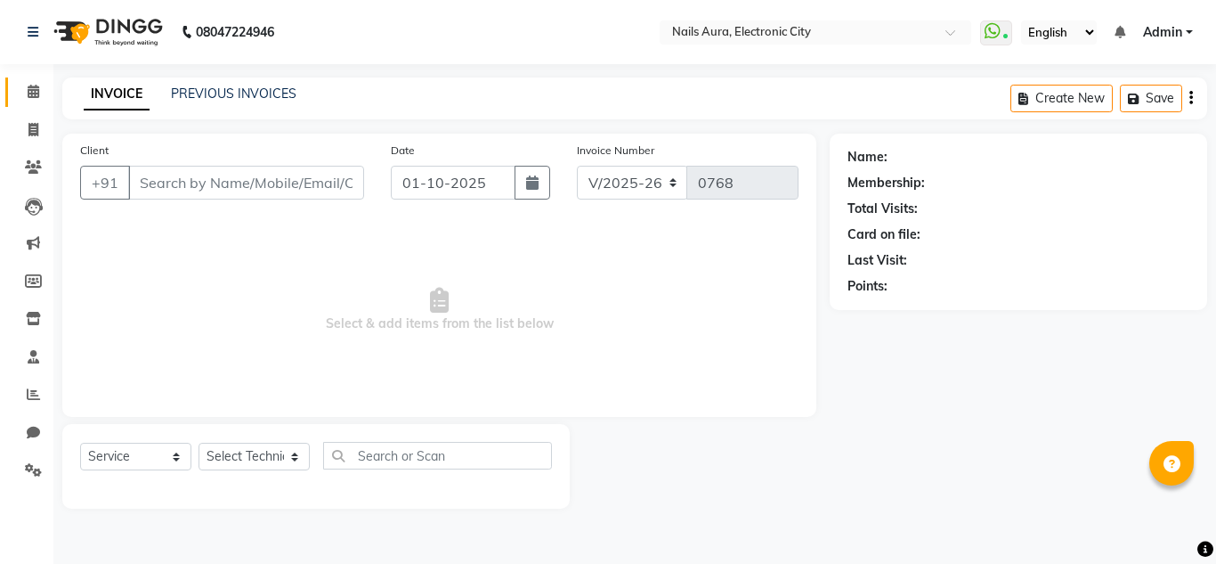
type input "8431030113"
select select "80910"
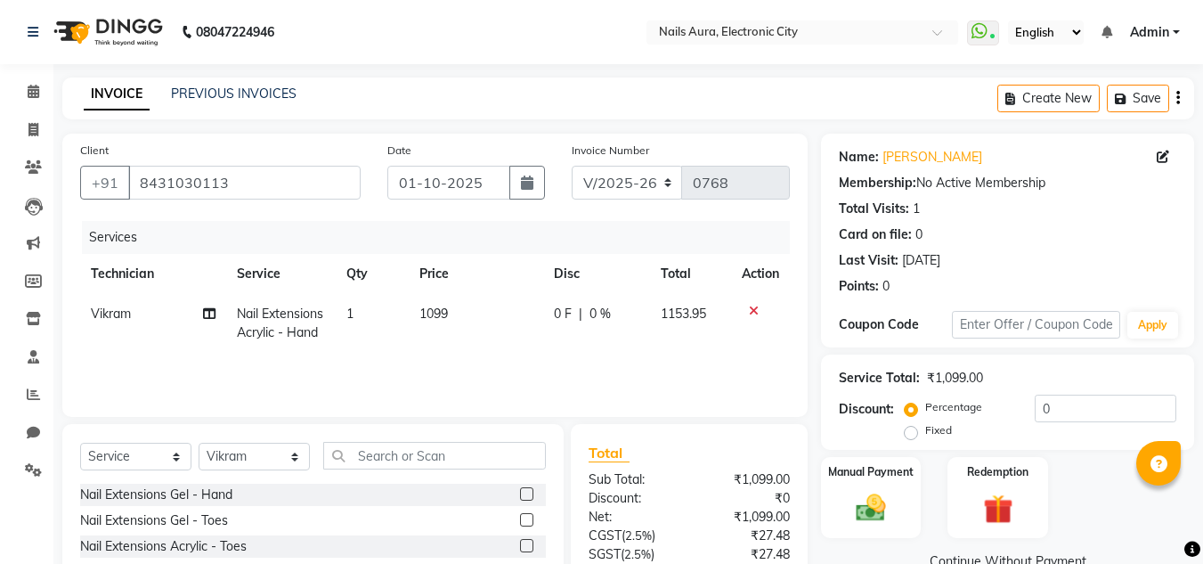
click at [113, 317] on span "Vikram" at bounding box center [111, 313] width 40 height 16
select select "80910"
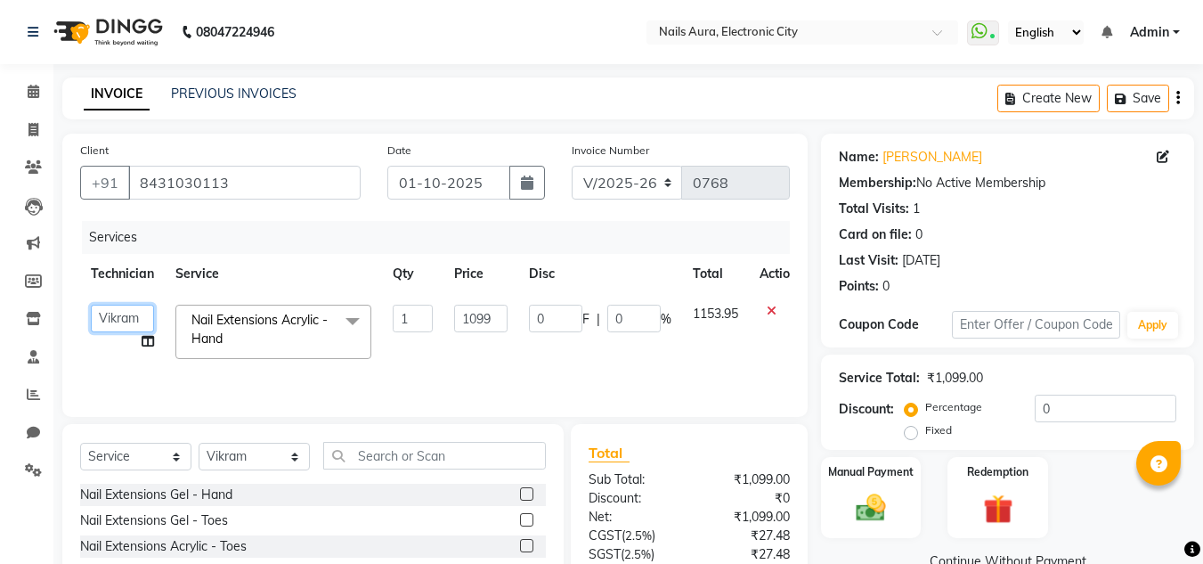
click at [126, 318] on select "[PERSON_NAME] [PERSON_NAME] [PERSON_NAME] Vikram" at bounding box center [122, 318] width 63 height 28
click at [496, 326] on input "1099" at bounding box center [480, 318] width 53 height 28
type input "1"
type input "550"
click at [433, 442] on input "text" at bounding box center [434, 456] width 223 height 28
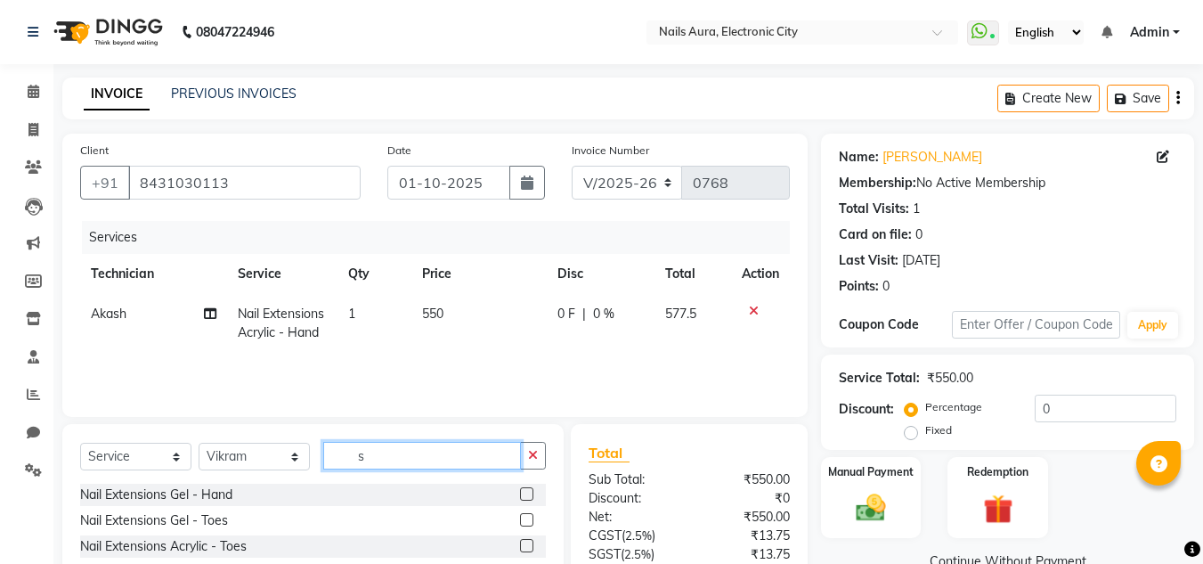
scroll to position [167, 0]
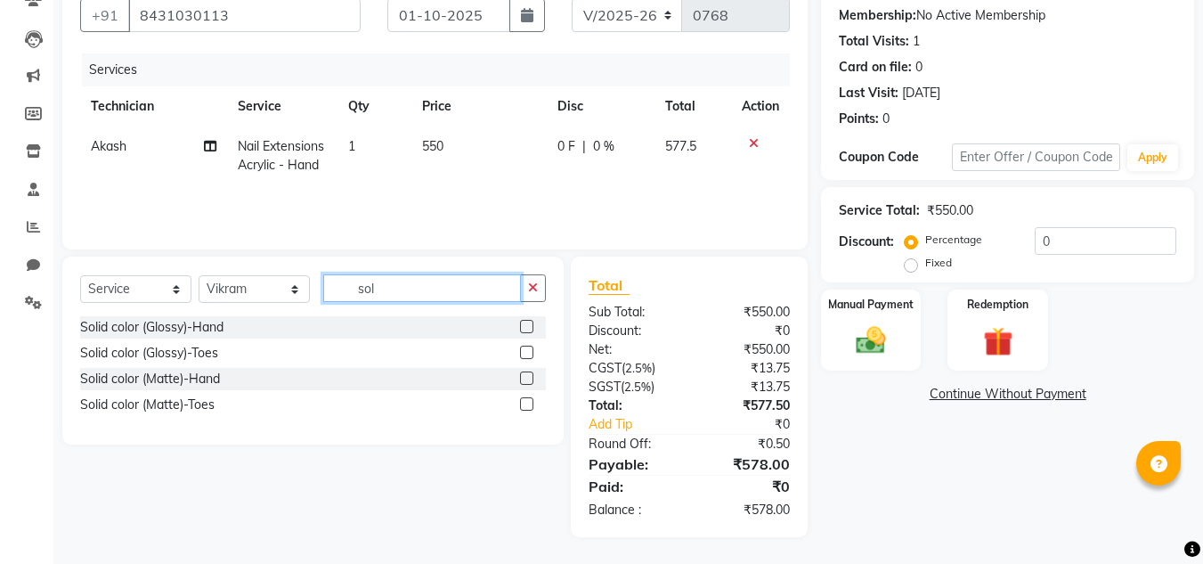
type input "sol"
click at [526, 322] on label at bounding box center [526, 326] width 13 height 13
click at [526, 322] on input "checkbox" at bounding box center [526, 327] width 12 height 12
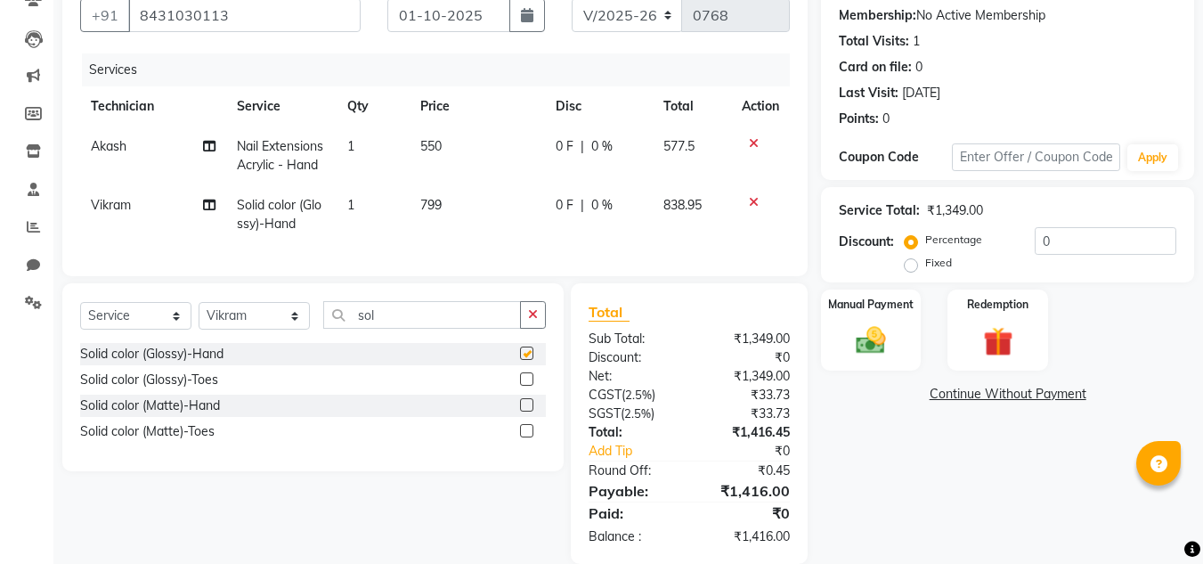
checkbox input "false"
click at [444, 197] on td "799" at bounding box center [477, 214] width 134 height 59
select select "80910"
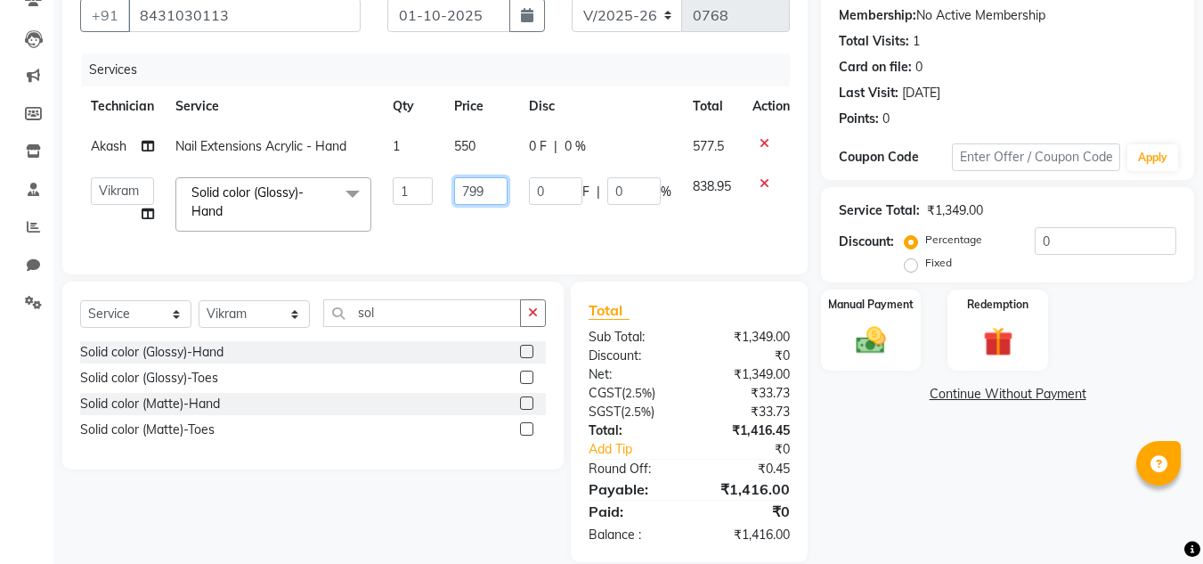
click at [494, 188] on input "799" at bounding box center [480, 191] width 53 height 28
type input "7"
type input "400"
click at [404, 316] on input "sol" at bounding box center [422, 313] width 198 height 28
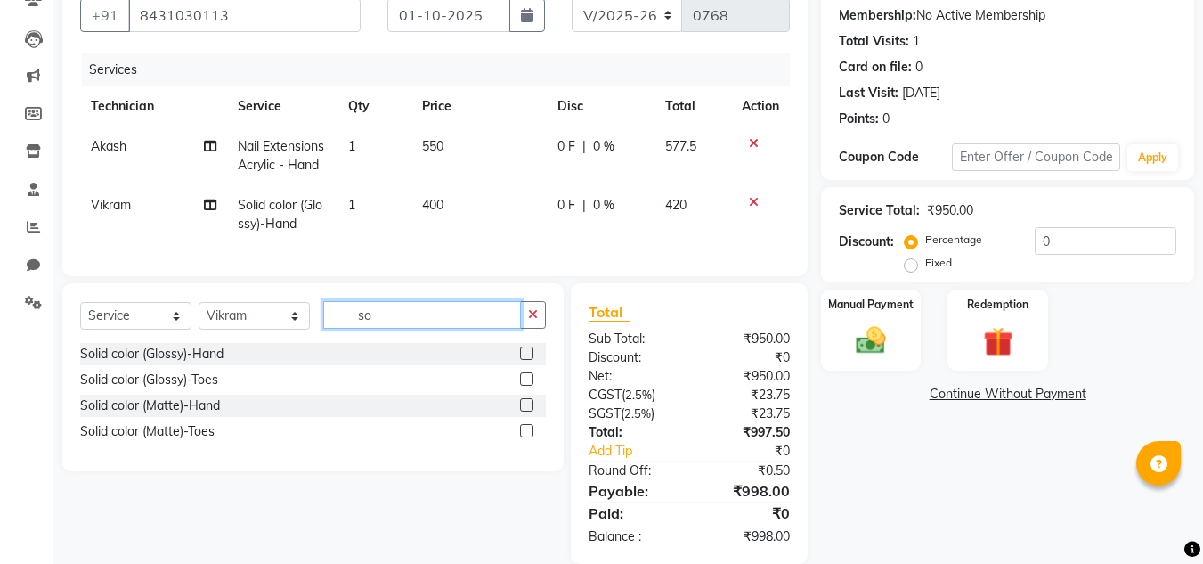
type input "s"
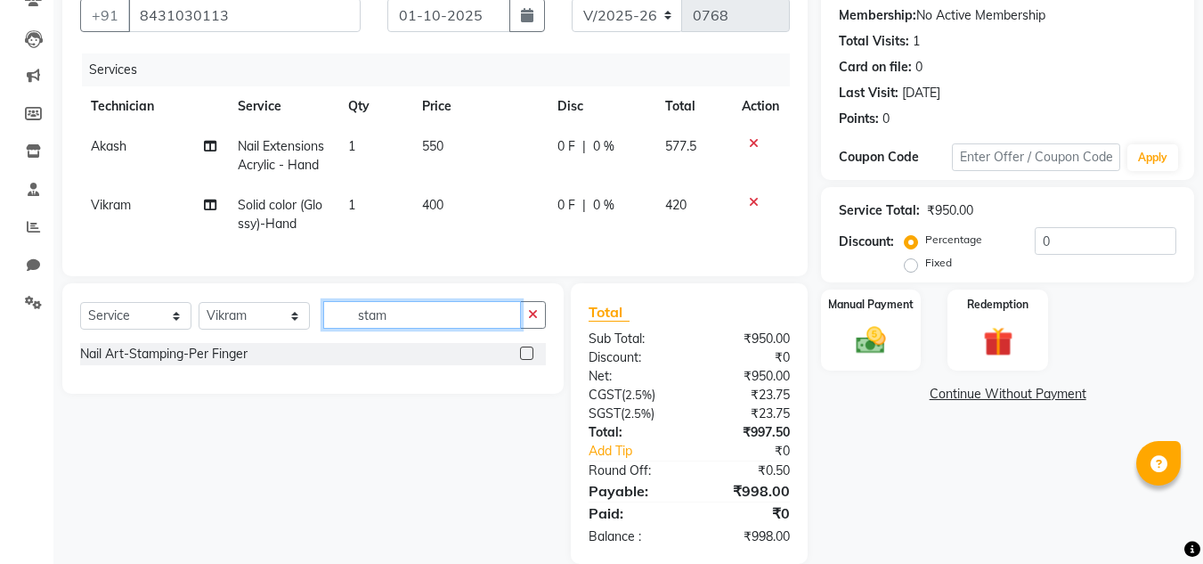
type input "stam"
click at [525, 360] on label at bounding box center [526, 352] width 13 height 13
click at [525, 360] on input "checkbox" at bounding box center [526, 354] width 12 height 12
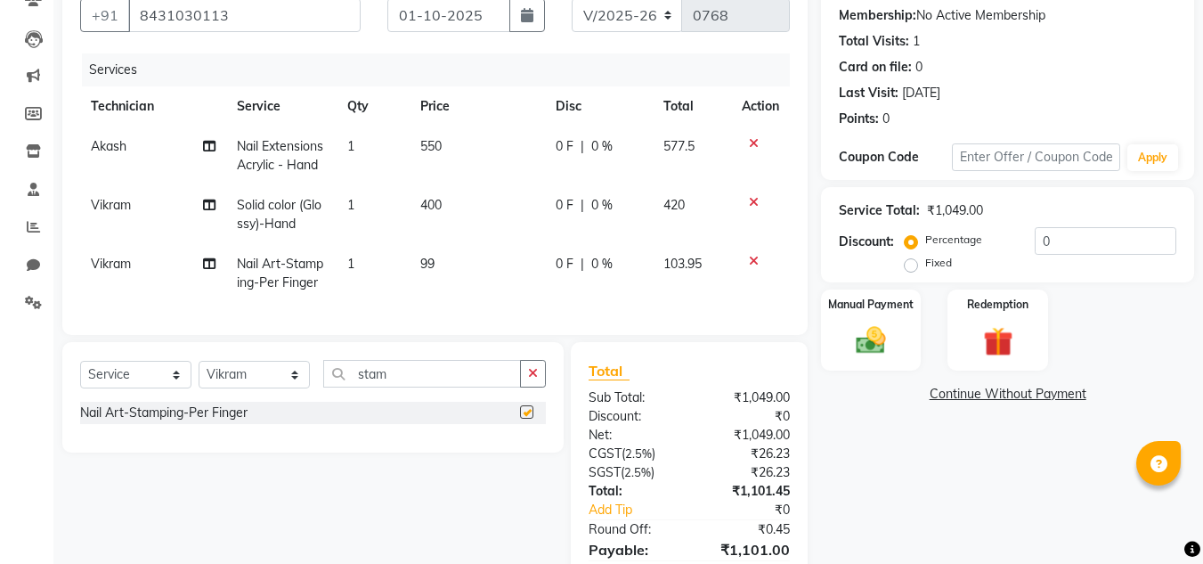
checkbox input "false"
click at [456, 268] on td "99" at bounding box center [477, 273] width 134 height 59
select select "80910"
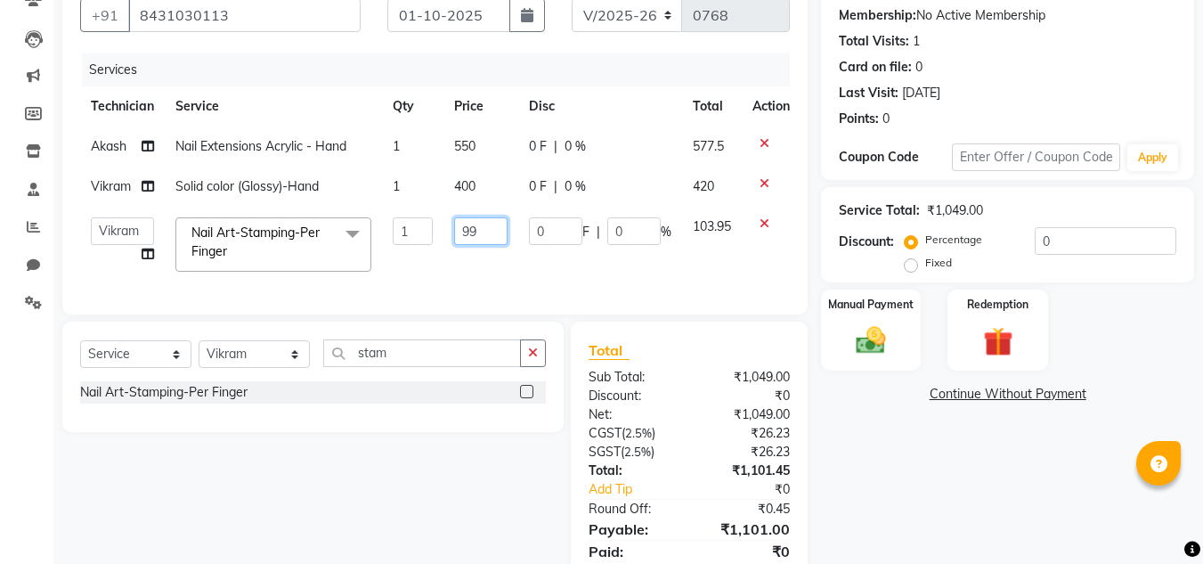
click at [489, 237] on input "99" at bounding box center [480, 231] width 53 height 28
type input "9"
type input "150"
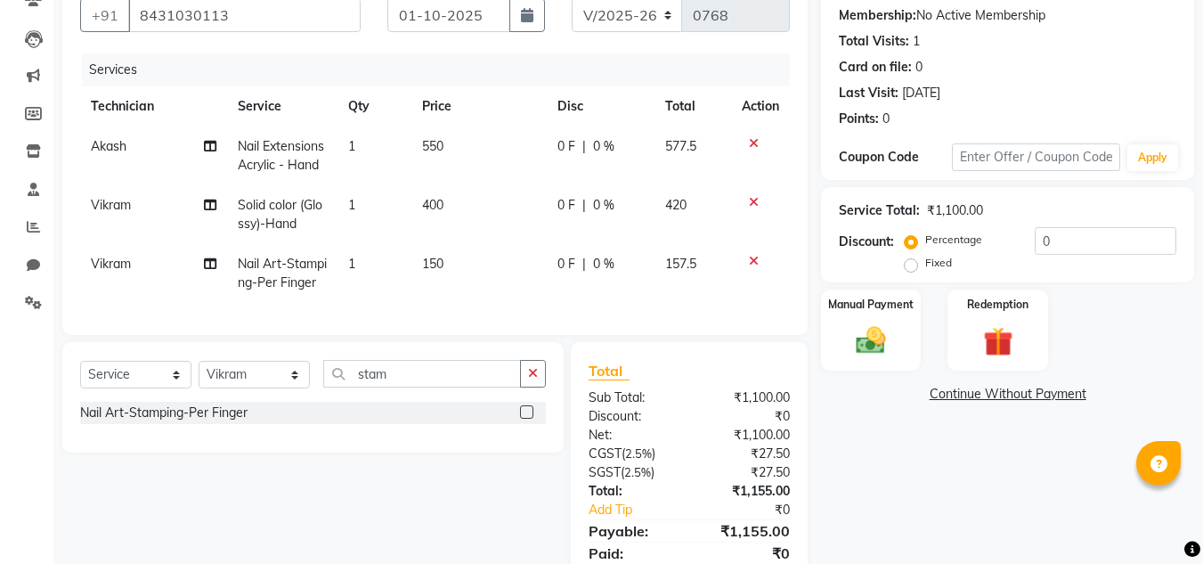
click at [865, 403] on div "Name: [PERSON_NAME] Membership: No Active Membership Total Visits: 1 Card on fi…" at bounding box center [1014, 284] width 386 height 637
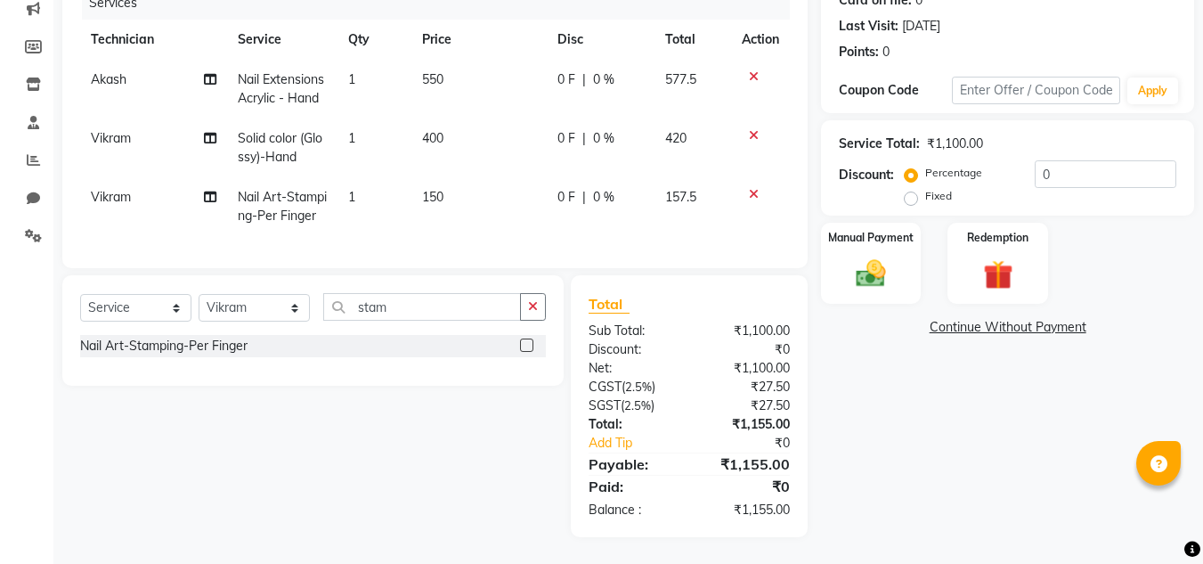
scroll to position [0, 0]
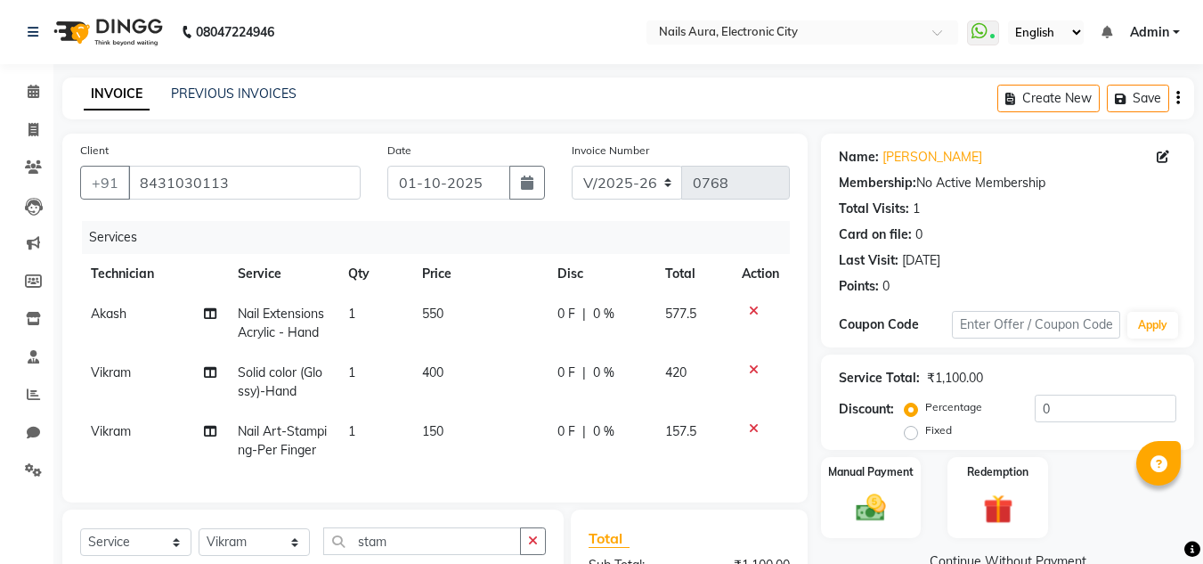
click at [114, 434] on span "Vikram" at bounding box center [111, 431] width 40 height 16
select select "80910"
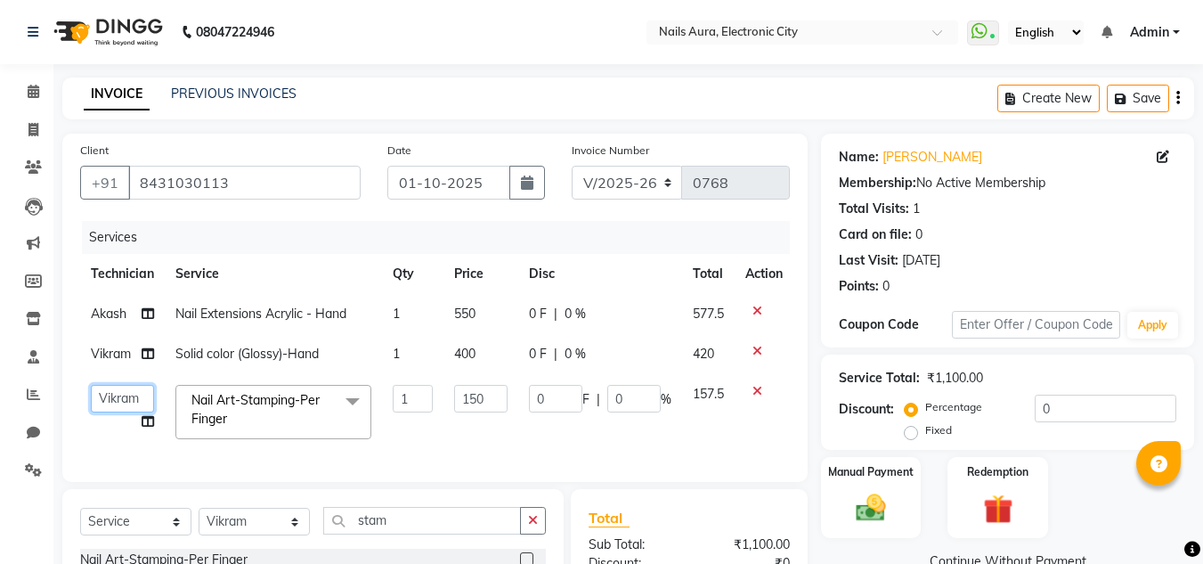
click at [118, 398] on select "[PERSON_NAME] [PERSON_NAME] [PERSON_NAME] Vikram" at bounding box center [122, 399] width 63 height 28
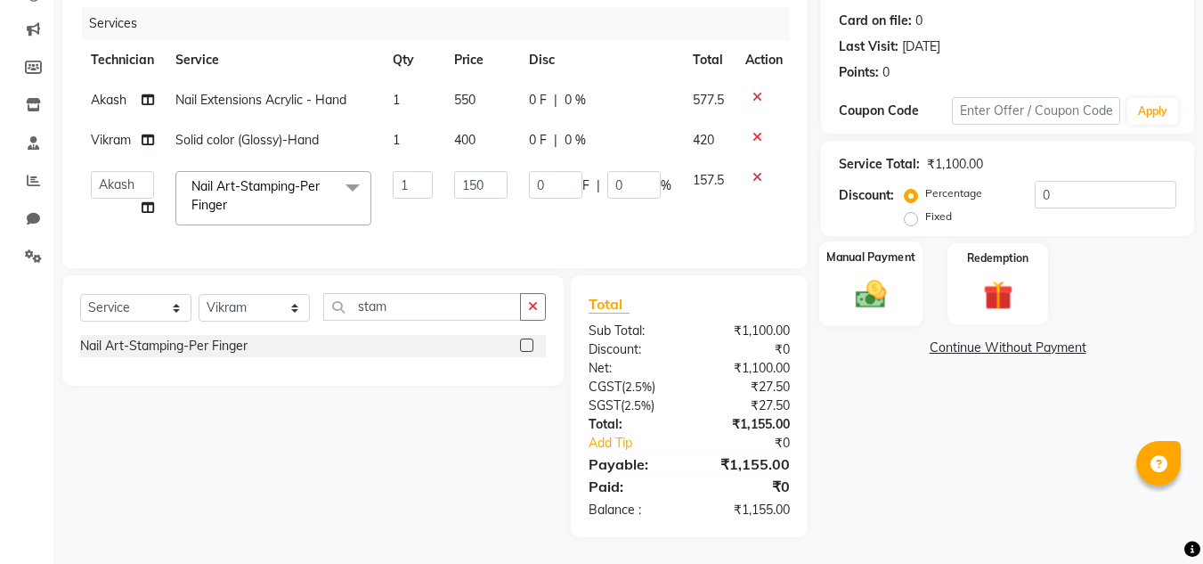
click at [864, 276] on img at bounding box center [871, 294] width 50 height 36
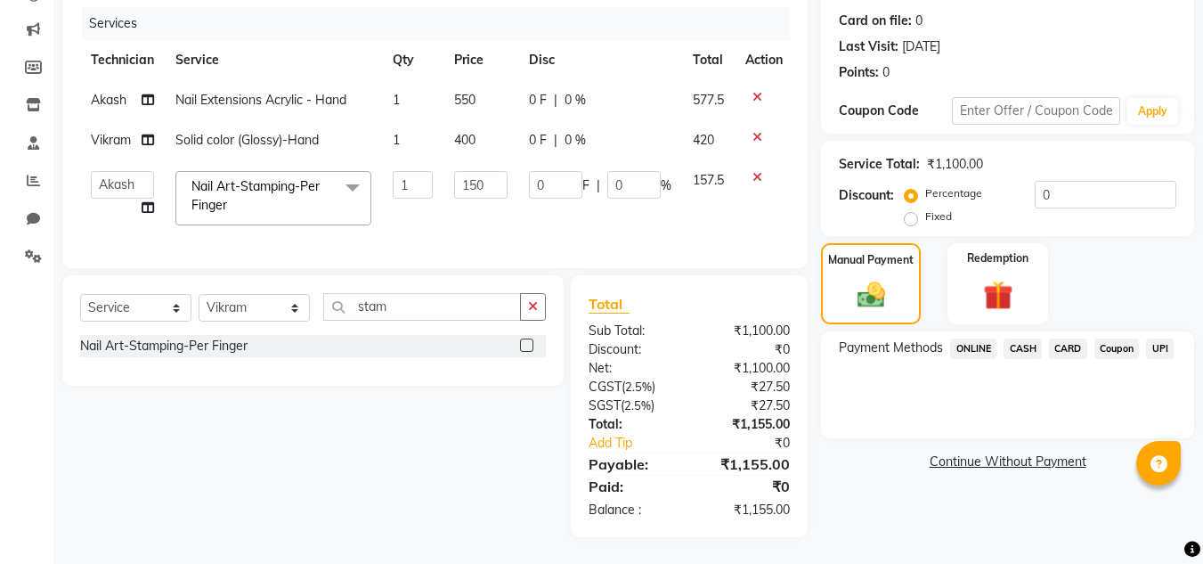
click at [1168, 338] on span "UPI" at bounding box center [1160, 348] width 28 height 20
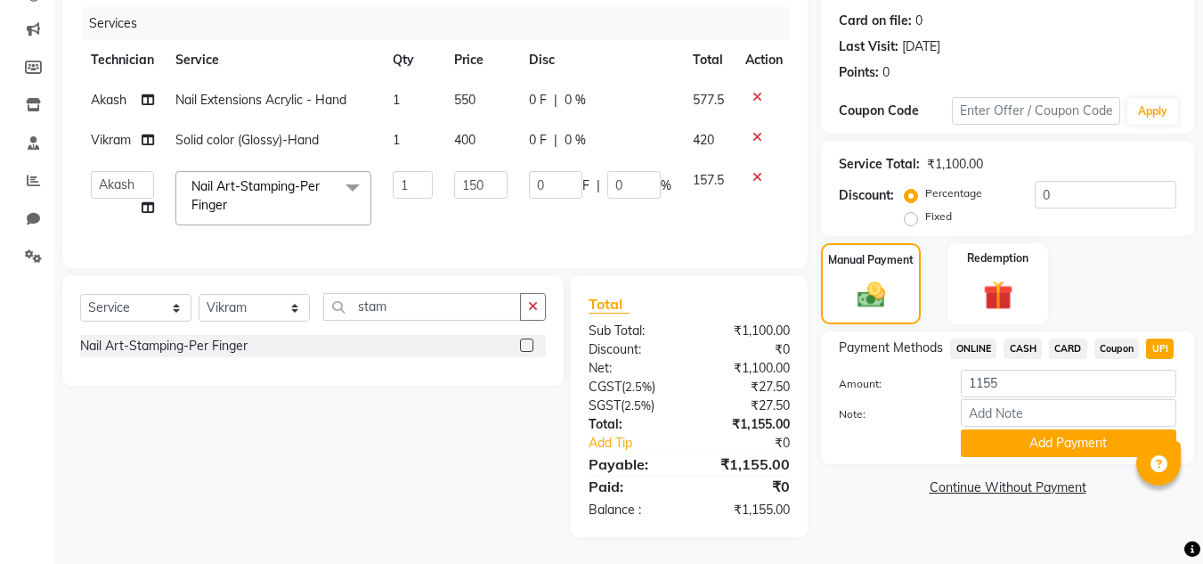
click at [104, 132] on span "Vikram" at bounding box center [111, 140] width 40 height 16
select select "80910"
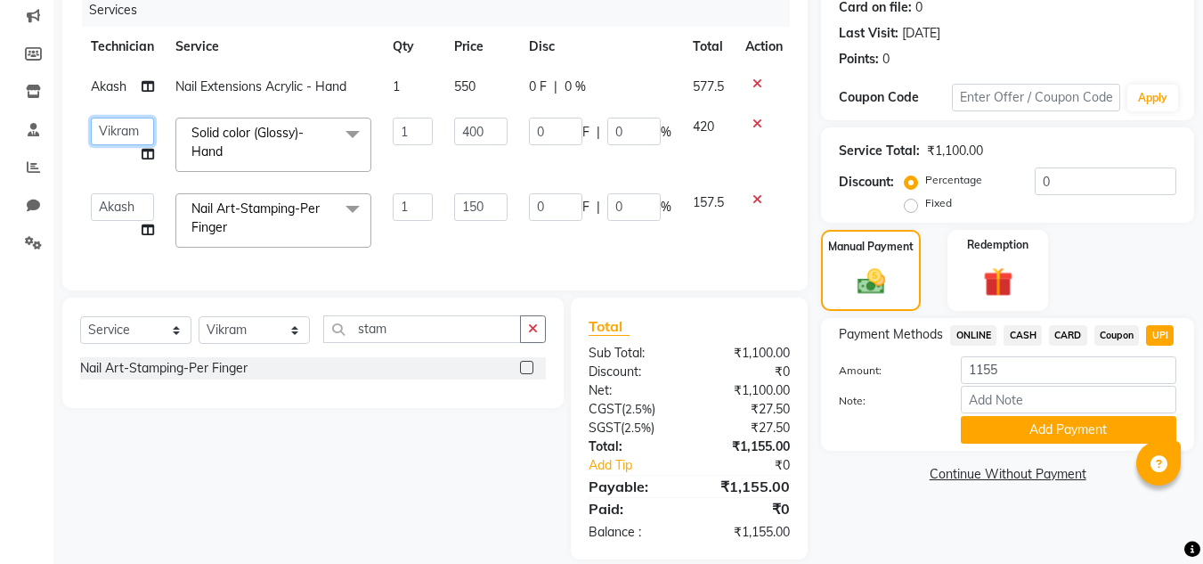
click at [111, 133] on select "[PERSON_NAME] [PERSON_NAME] [PERSON_NAME] Vikram" at bounding box center [122, 132] width 63 height 28
click at [125, 208] on select "[PERSON_NAME] [PERSON_NAME] [PERSON_NAME] Vikram" at bounding box center [122, 207] width 63 height 28
click at [91, 193] on select "[PERSON_NAME] [PERSON_NAME] [PERSON_NAME] Vikram" at bounding box center [122, 207] width 63 height 28
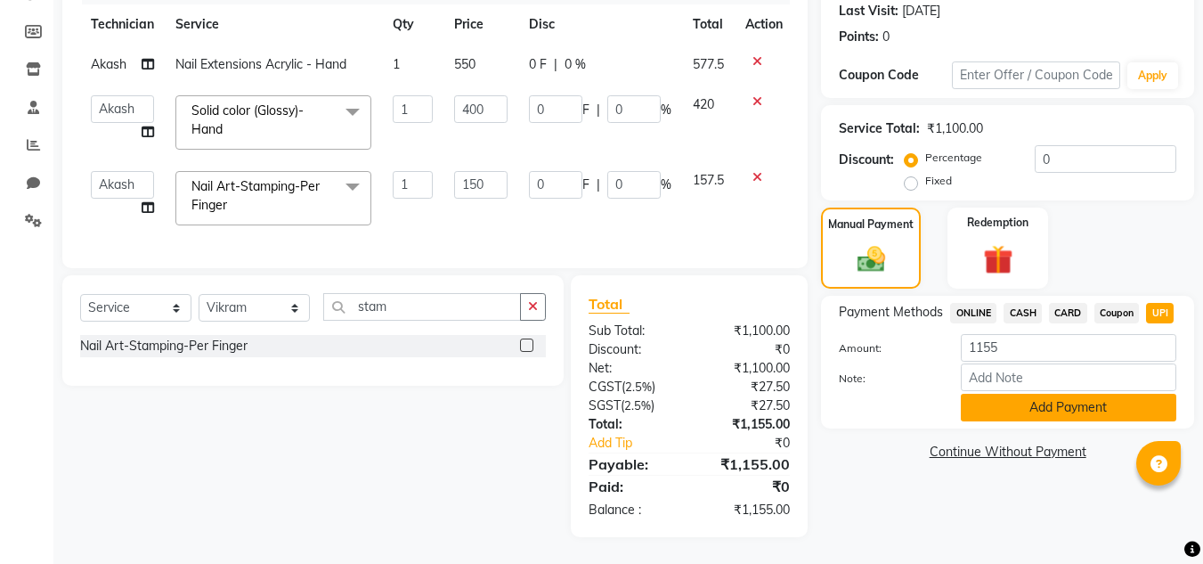
click at [1023, 402] on div "Amount: 1155 Note: Add Payment" at bounding box center [1007, 377] width 337 height 87
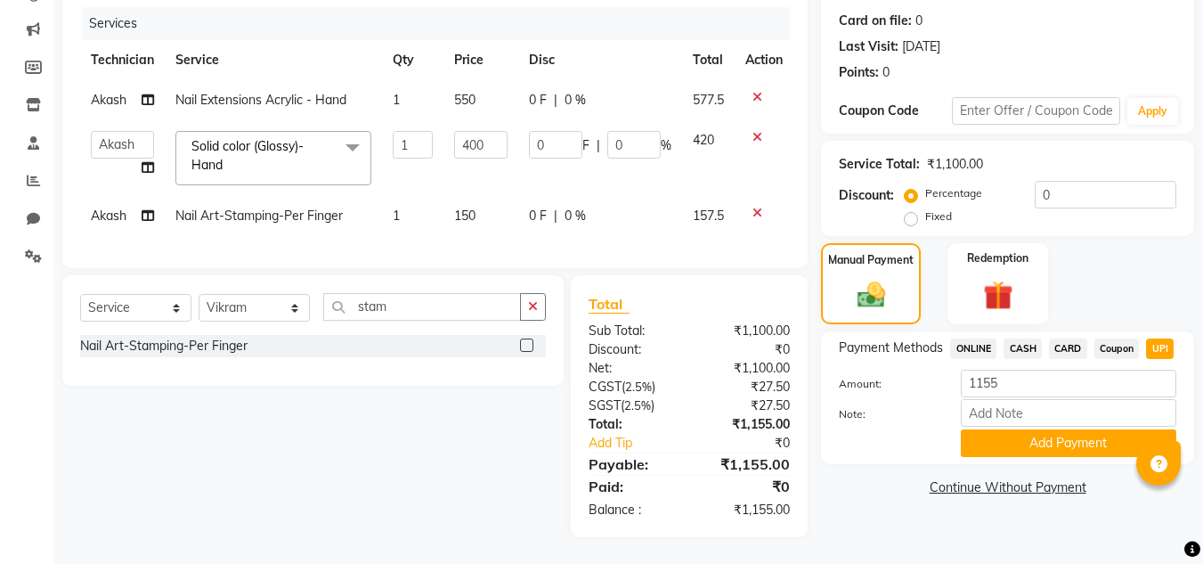
scroll to position [227, 0]
click at [1051, 429] on button "Add Payment" at bounding box center [1068, 443] width 215 height 28
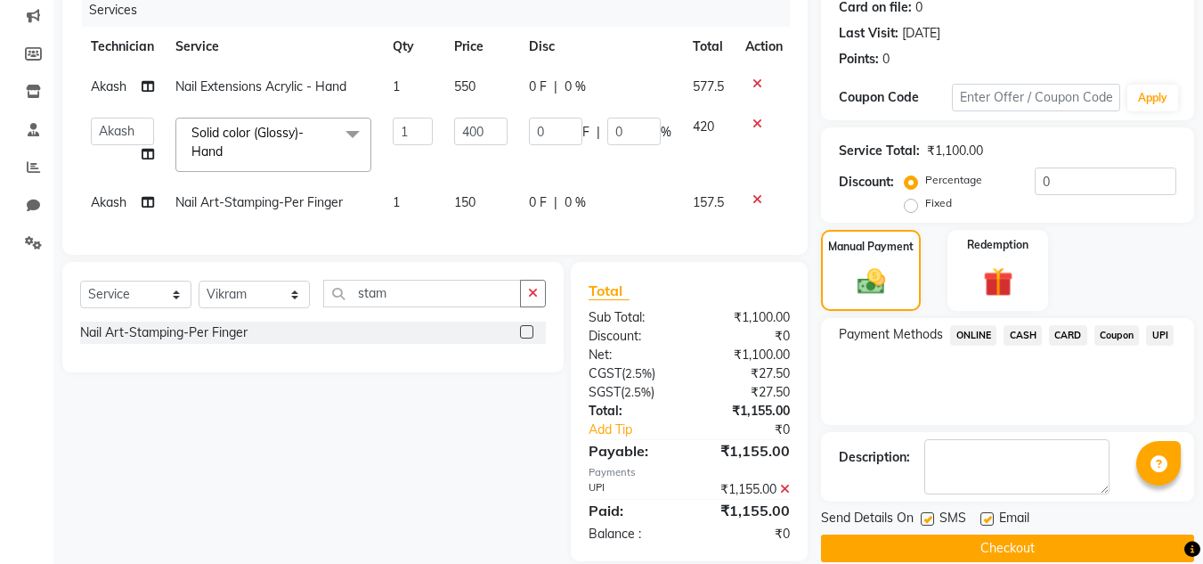
scroll to position [264, 0]
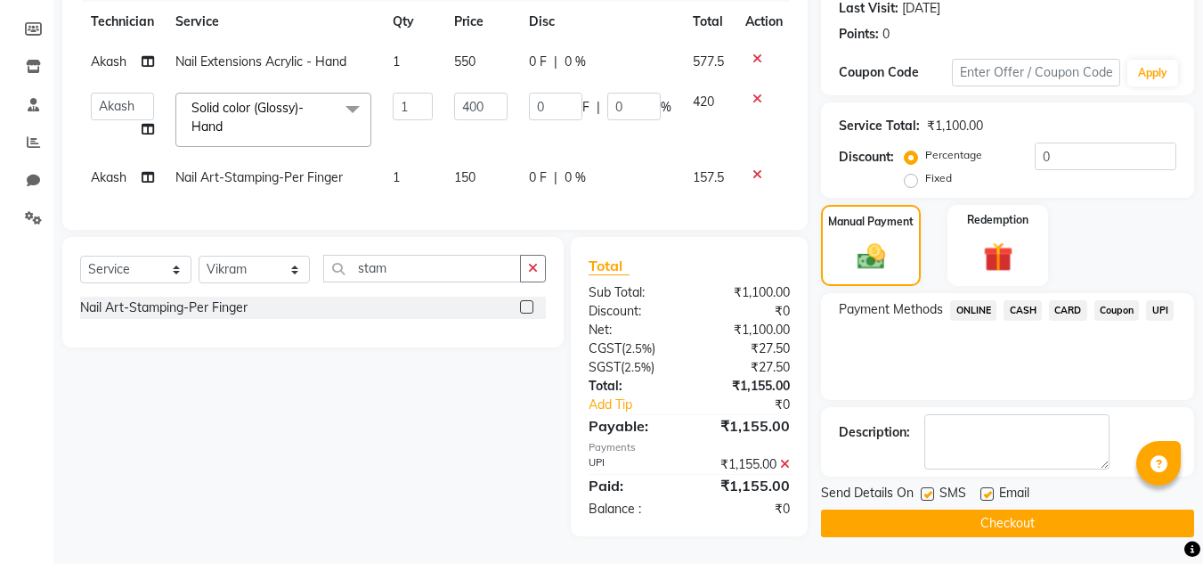
click at [984, 511] on button "Checkout" at bounding box center [1007, 523] width 373 height 28
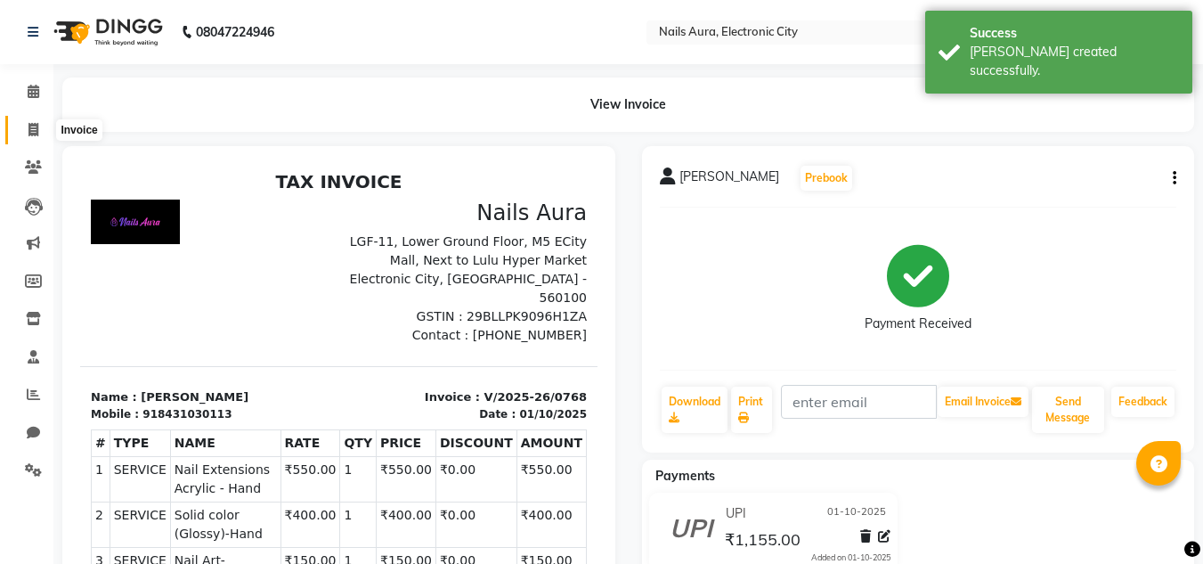
click at [30, 133] on icon at bounding box center [33, 129] width 10 height 13
select select "service"
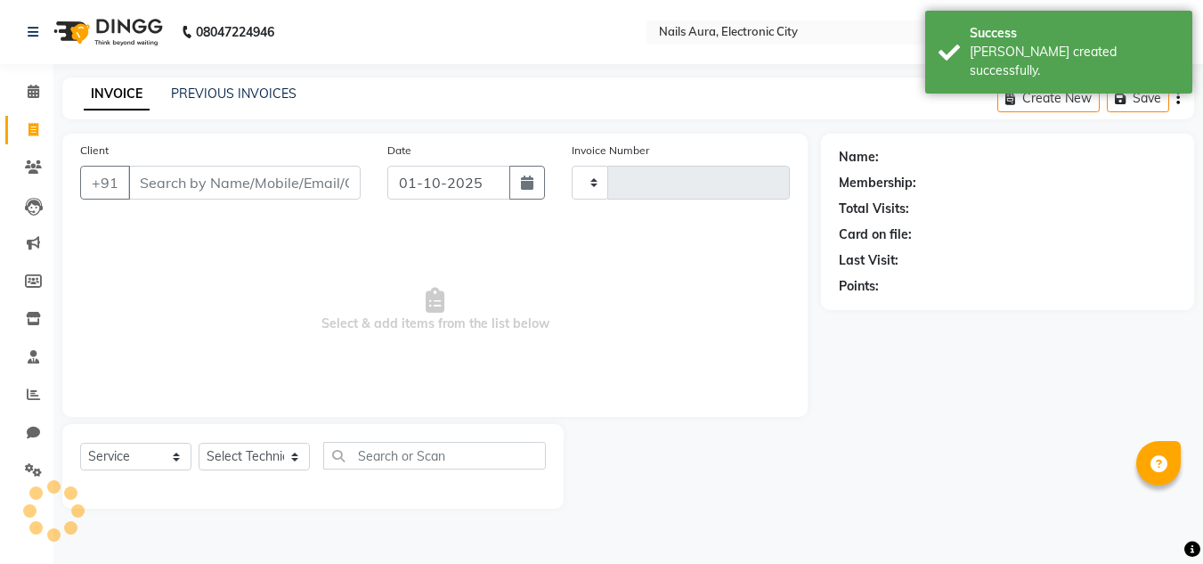
type input "0769"
select select "8179"
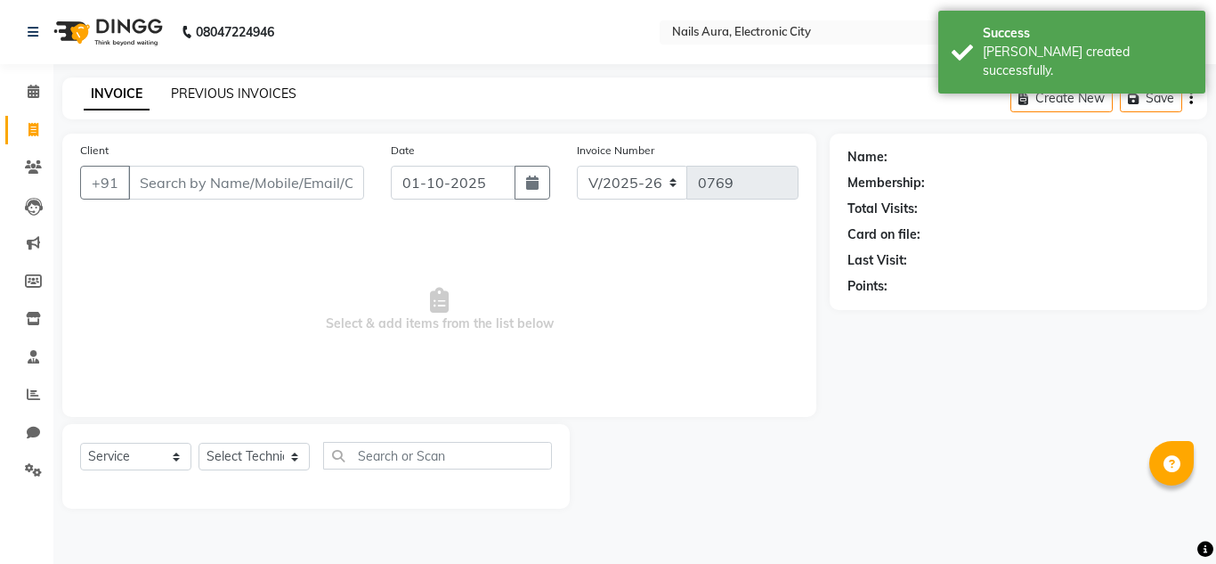
click at [206, 91] on link "PREVIOUS INVOICES" at bounding box center [234, 93] width 126 height 16
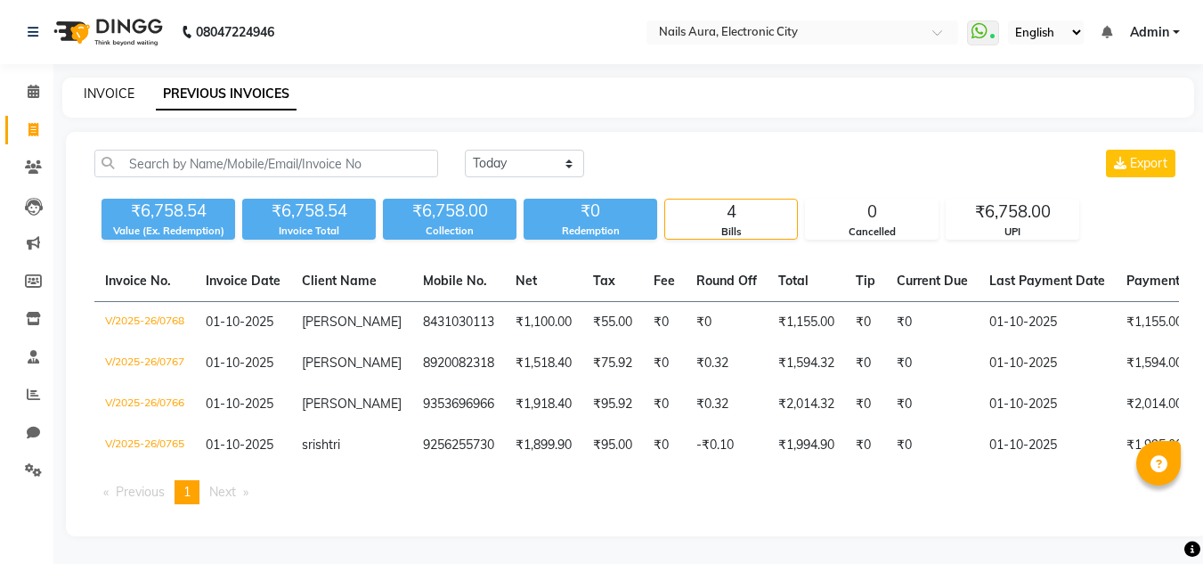
click at [126, 89] on link "INVOICE" at bounding box center [109, 93] width 51 height 16
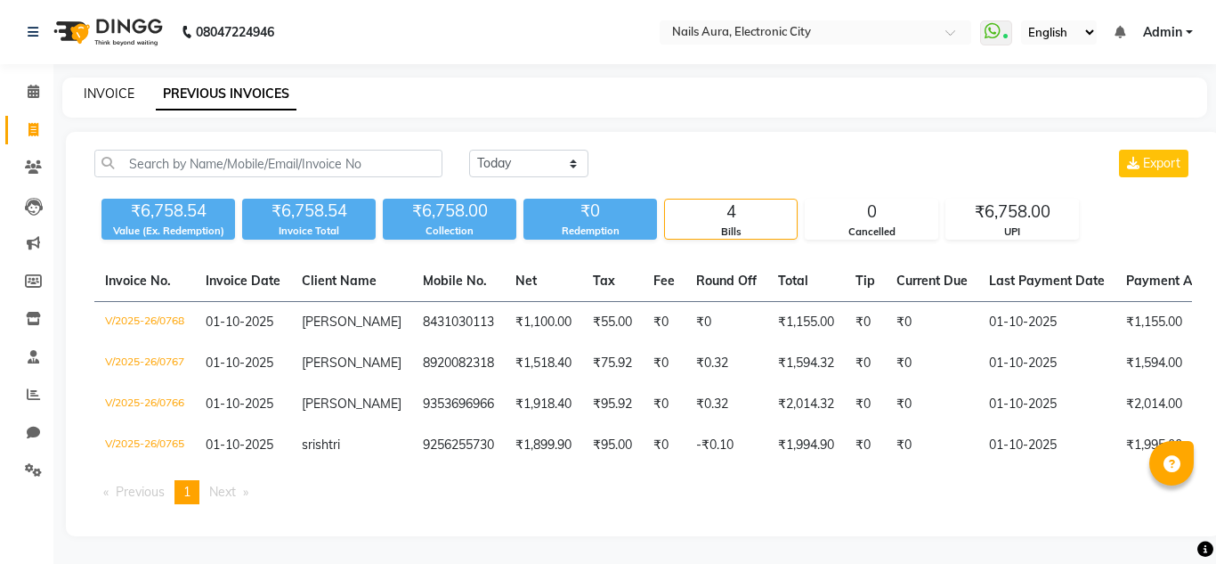
select select "service"
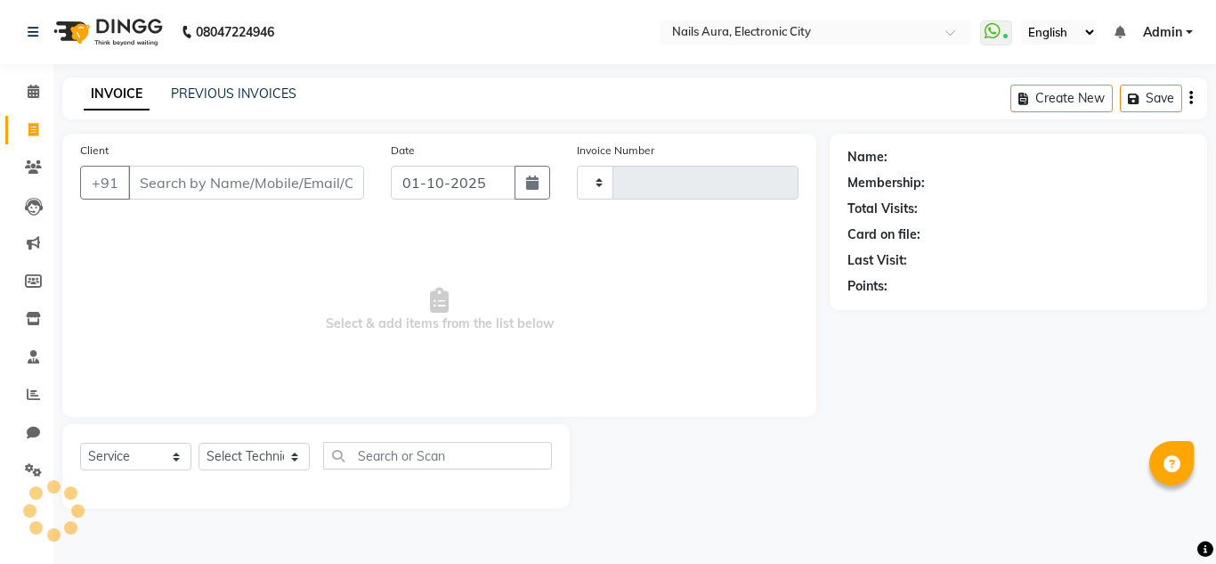
type input "0769"
select select "8179"
click at [34, 398] on icon at bounding box center [33, 393] width 13 height 13
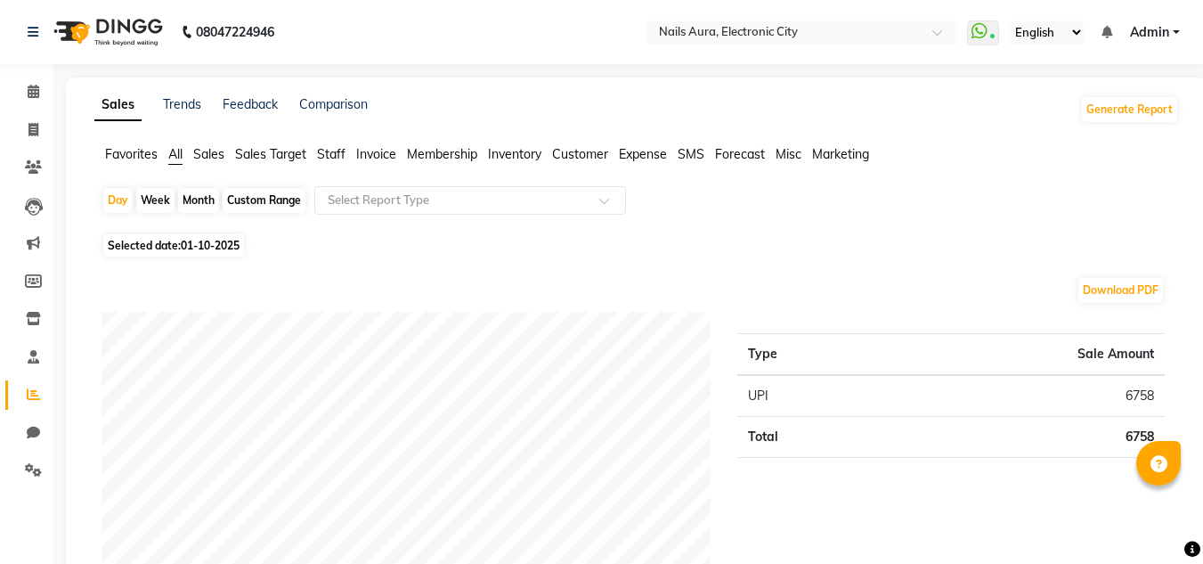
click at [207, 152] on span "Sales" at bounding box center [208, 154] width 31 height 16
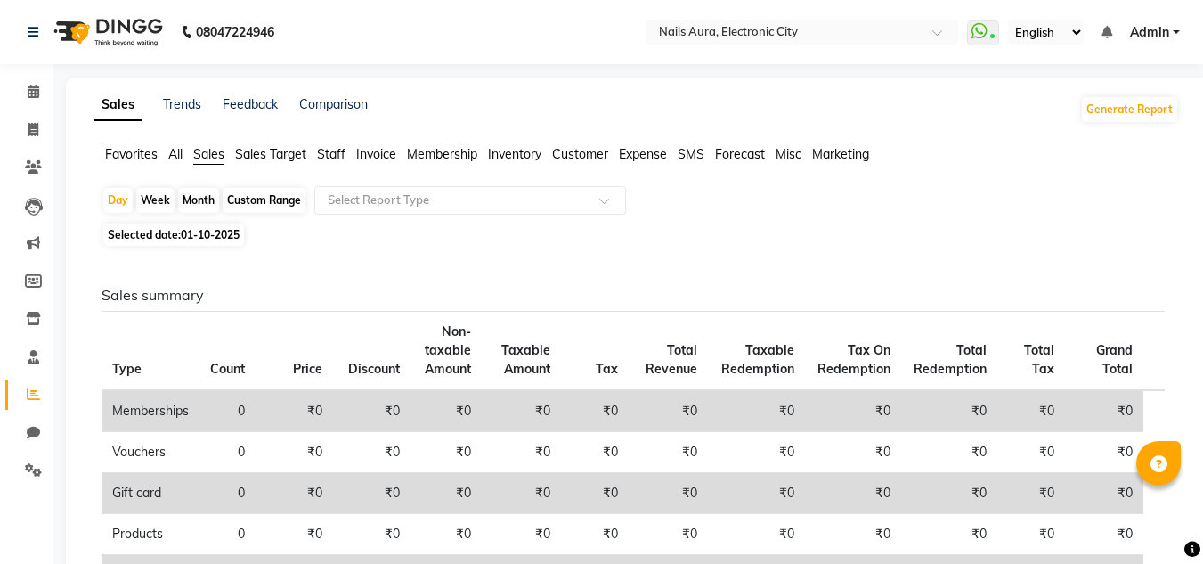
click at [338, 153] on span "Staff" at bounding box center [331, 154] width 28 height 16
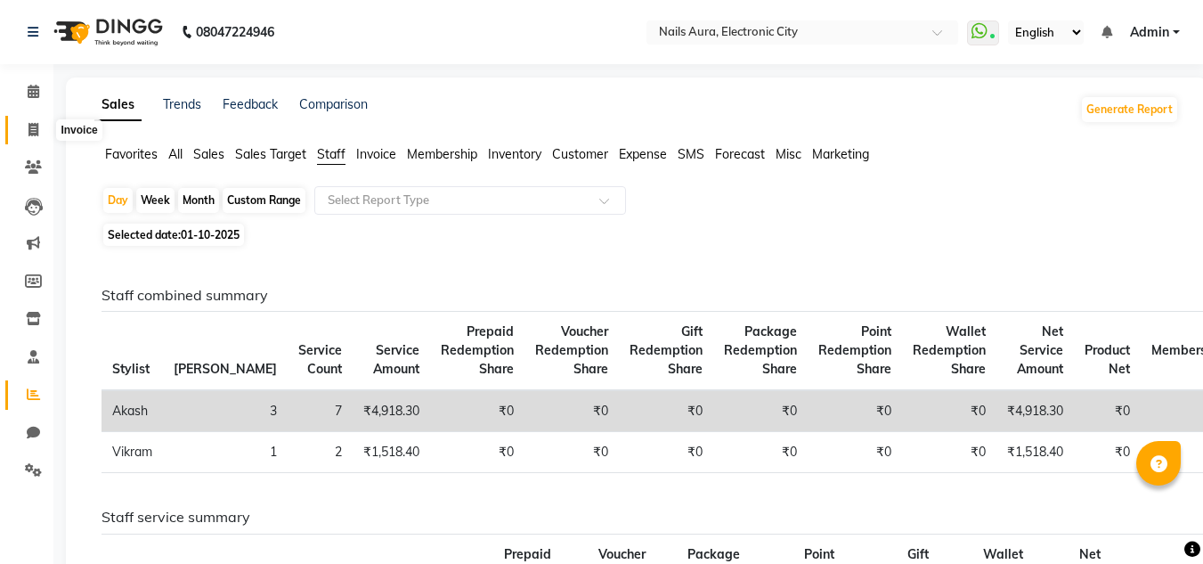
click at [39, 126] on span at bounding box center [33, 130] width 31 height 20
select select "service"
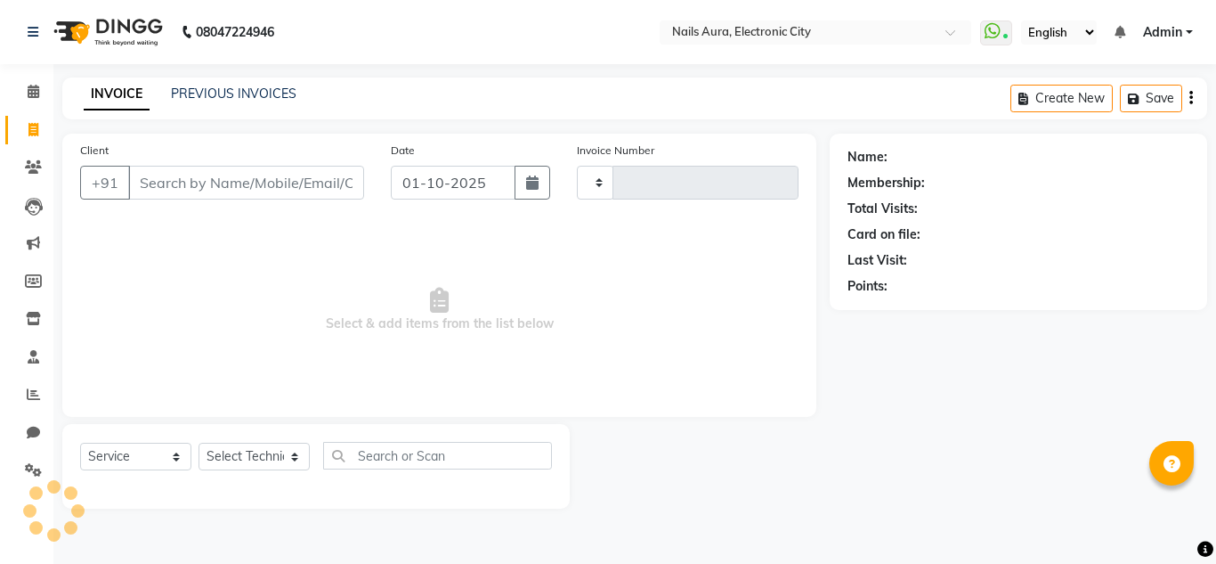
type input "0769"
select select "8179"
click at [213, 90] on link "PREVIOUS INVOICES" at bounding box center [234, 93] width 126 height 16
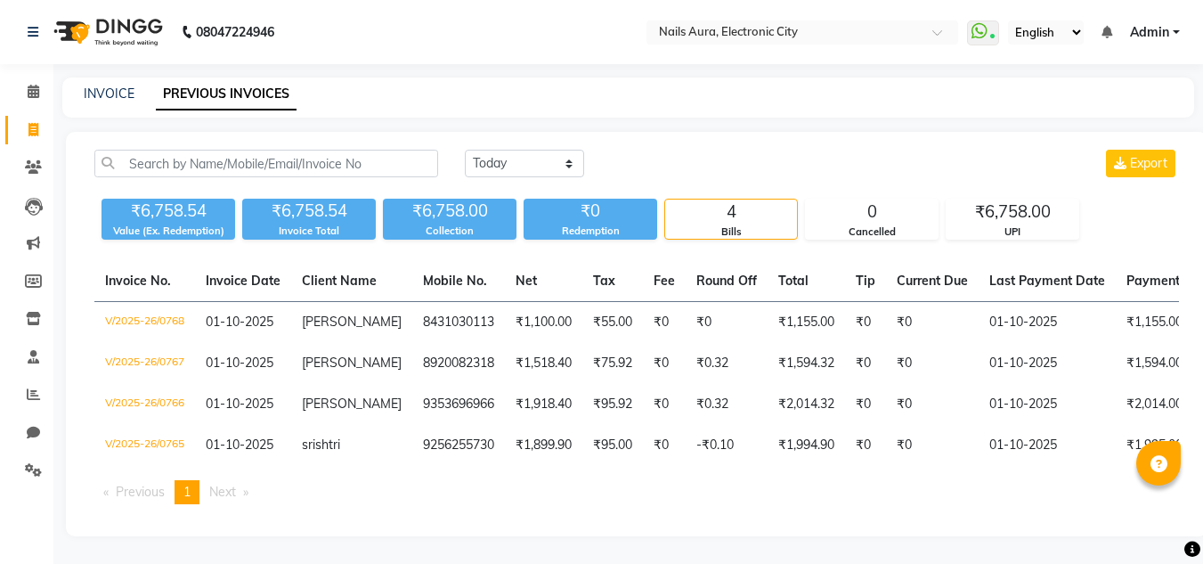
click at [107, 84] on div "INVOICE PREVIOUS INVOICES" at bounding box center [628, 97] width 1132 height 40
click at [111, 100] on link "INVOICE" at bounding box center [109, 93] width 51 height 16
select select "service"
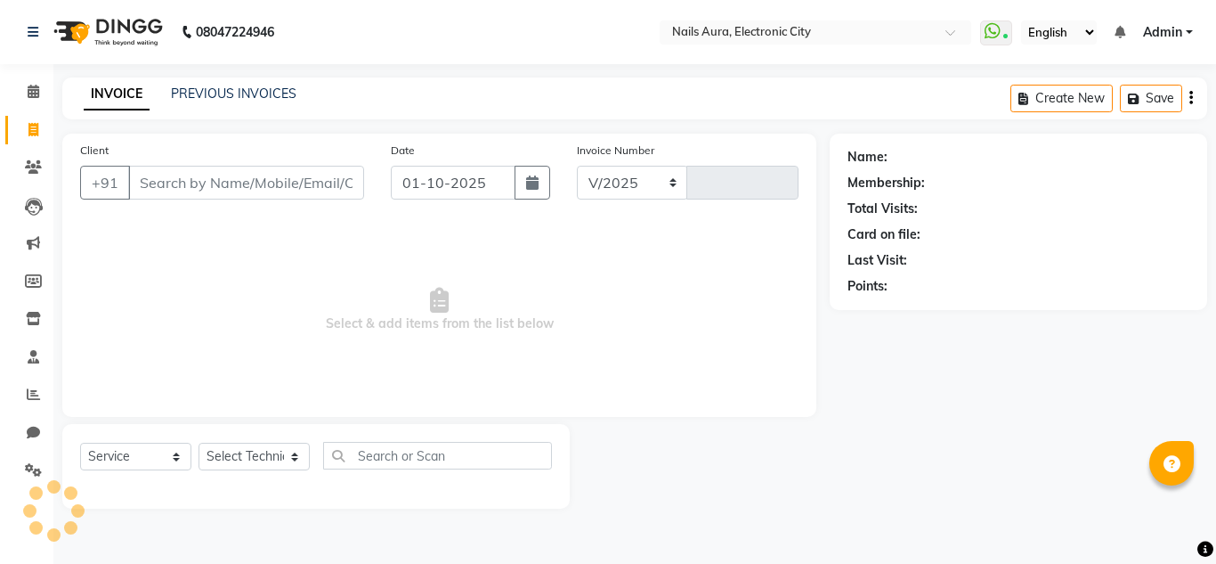
select select "8179"
type input "0769"
click at [31, 96] on icon at bounding box center [34, 91] width 12 height 13
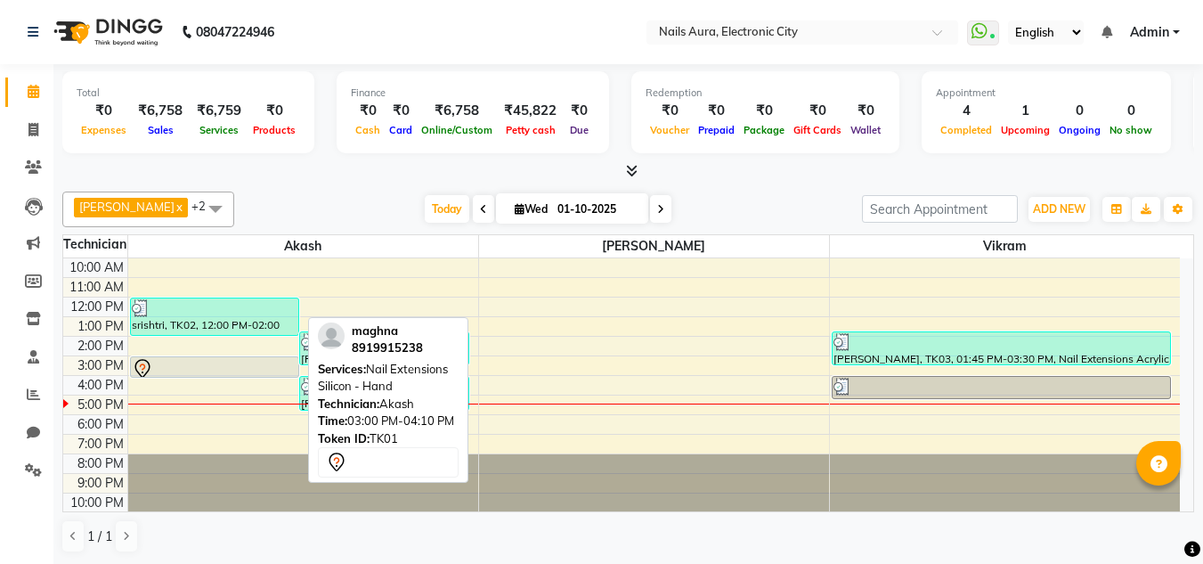
click at [188, 371] on div at bounding box center [215, 368] width 166 height 21
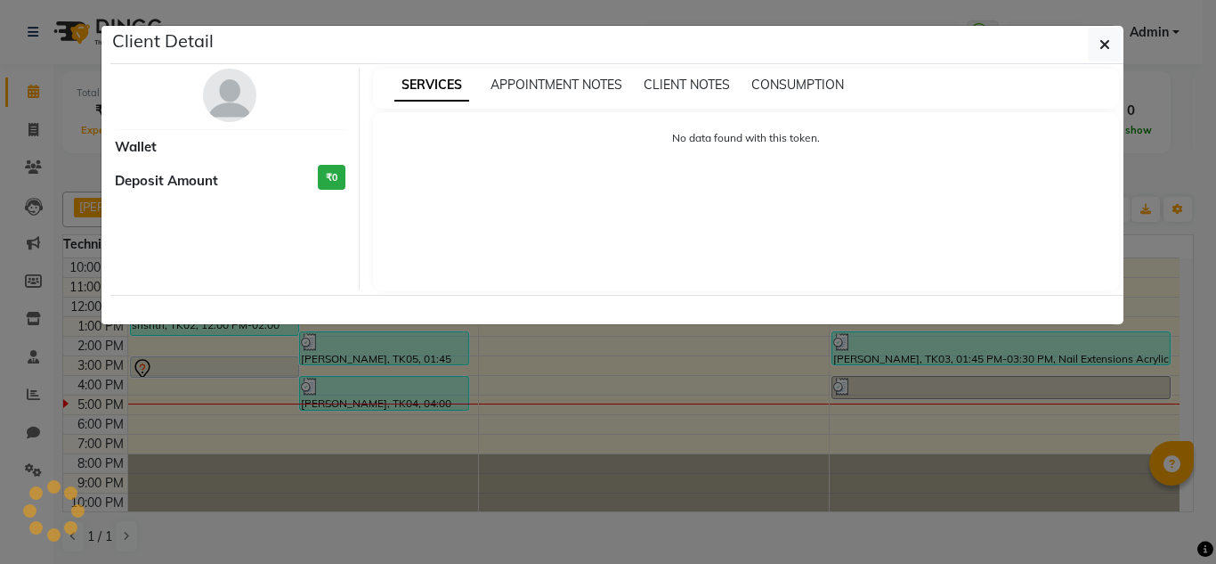
select select "7"
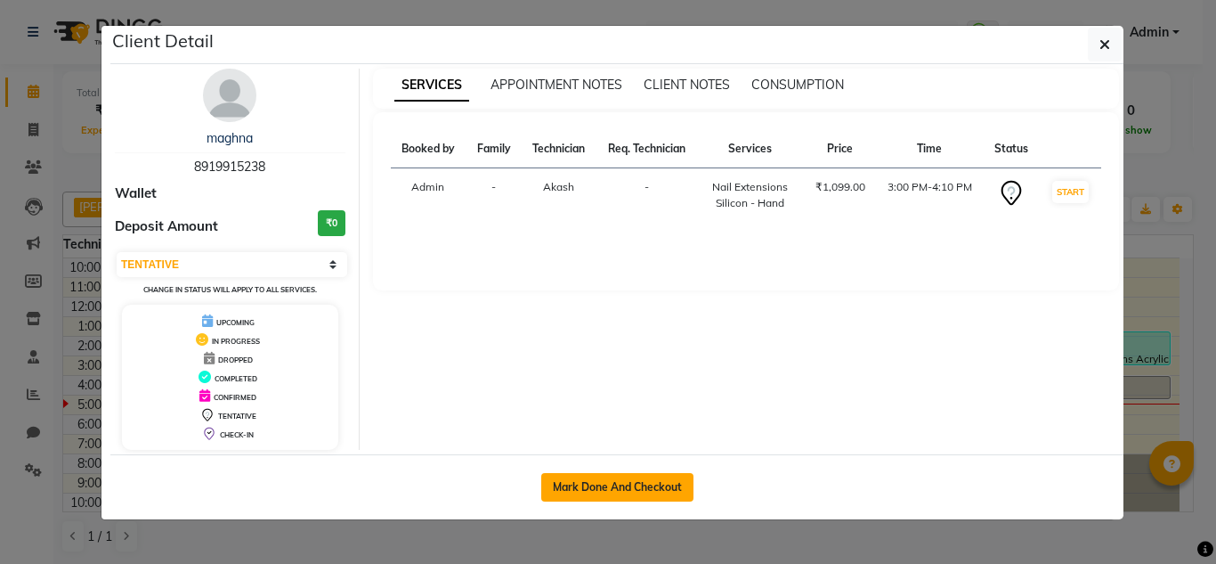
click at [628, 491] on button "Mark Done And Checkout" at bounding box center [617, 487] width 152 height 28
select select "8179"
select select "service"
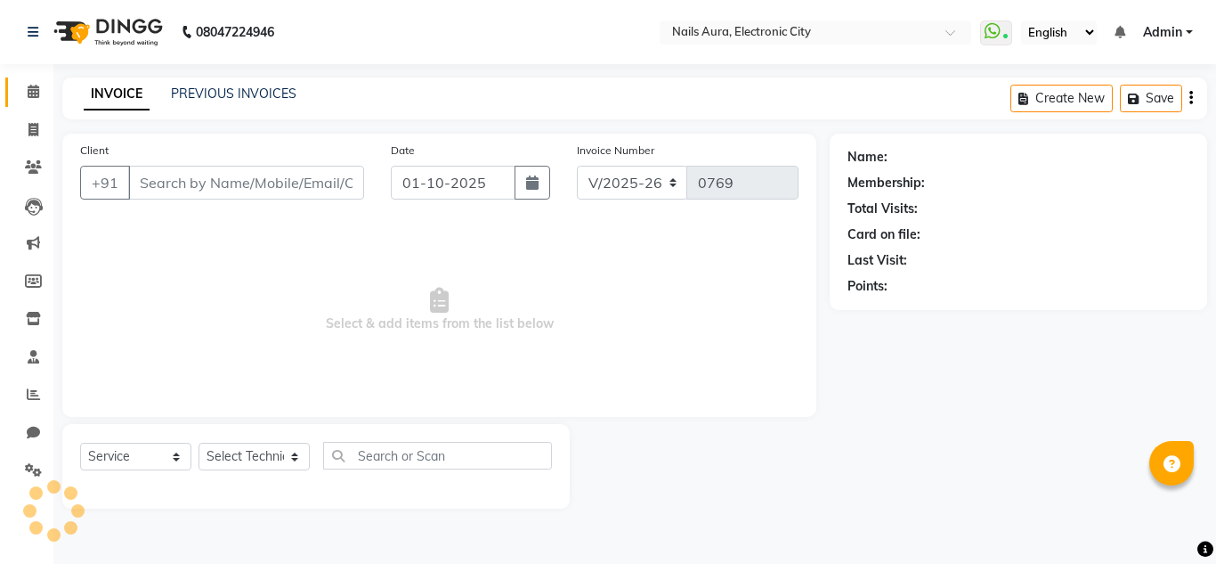
type input "8919915238"
select select "81947"
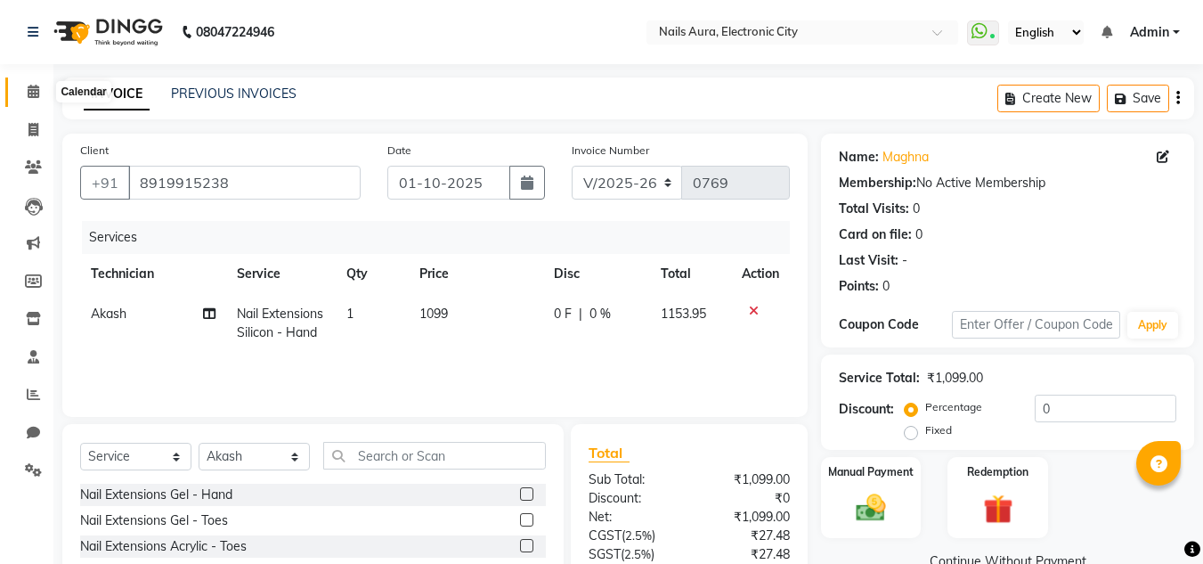
click at [33, 92] on icon at bounding box center [34, 91] width 12 height 13
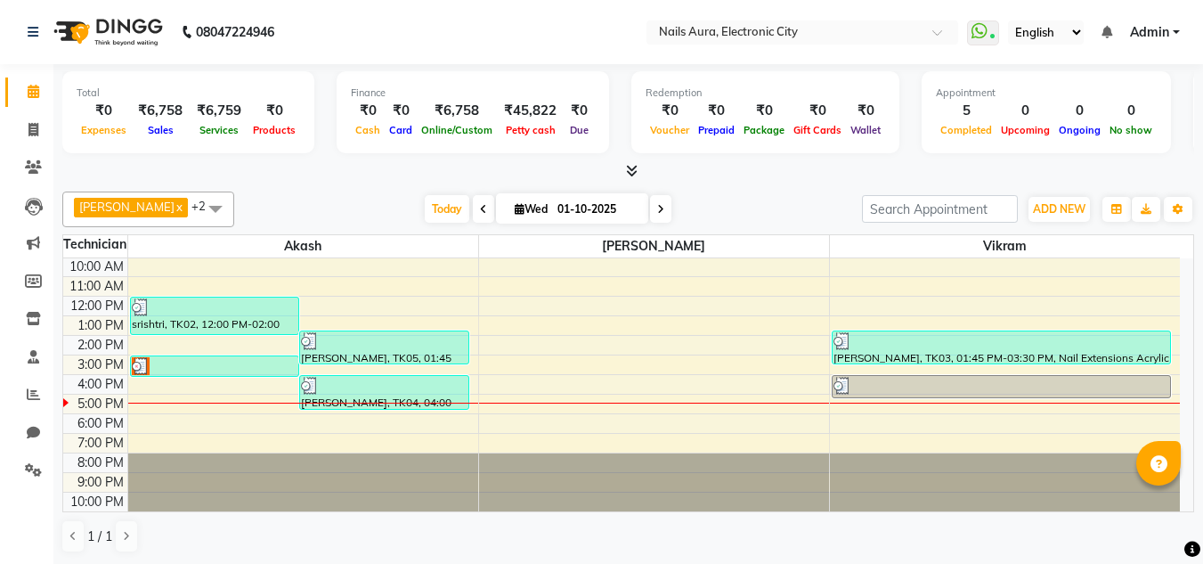
scroll to position [1, 0]
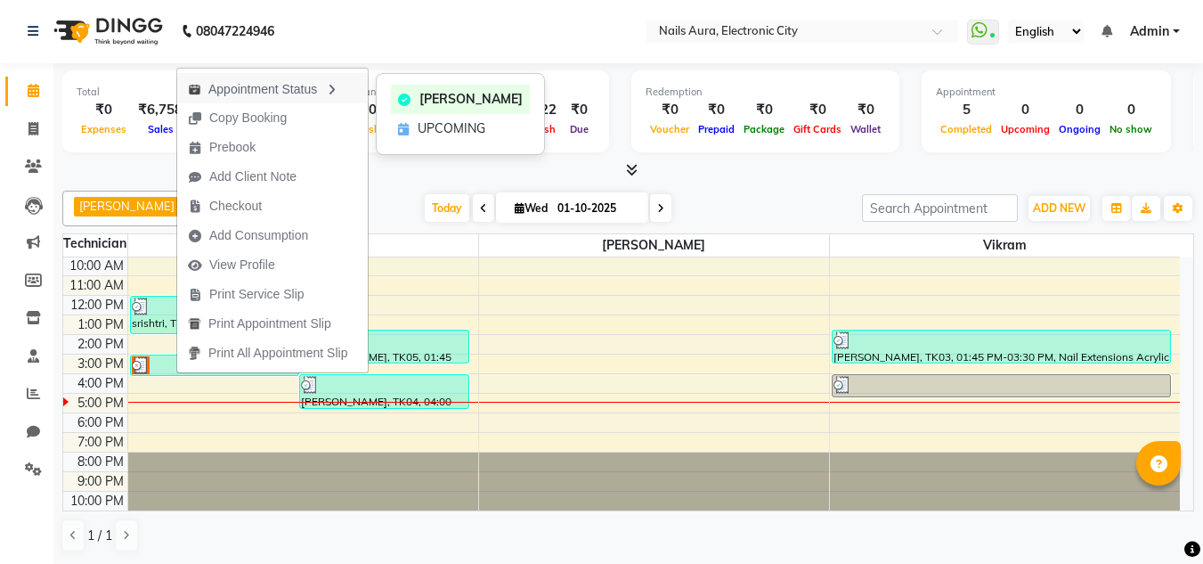
click at [250, 97] on div "Appointment Status" at bounding box center [272, 88] width 191 height 30
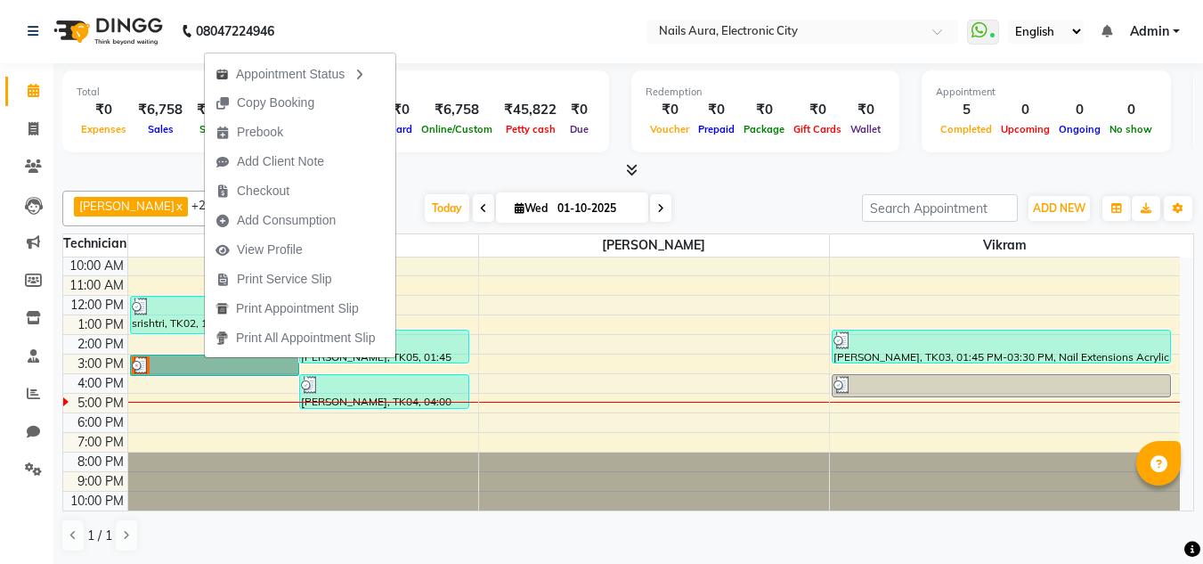
click at [597, 334] on div "10:00 AM 11:00 AM 12:00 PM 1:00 PM 2:00 PM 3:00 PM 4:00 PM 5:00 PM 6:00 PM 7:00…" at bounding box center [621, 383] width 1116 height 254
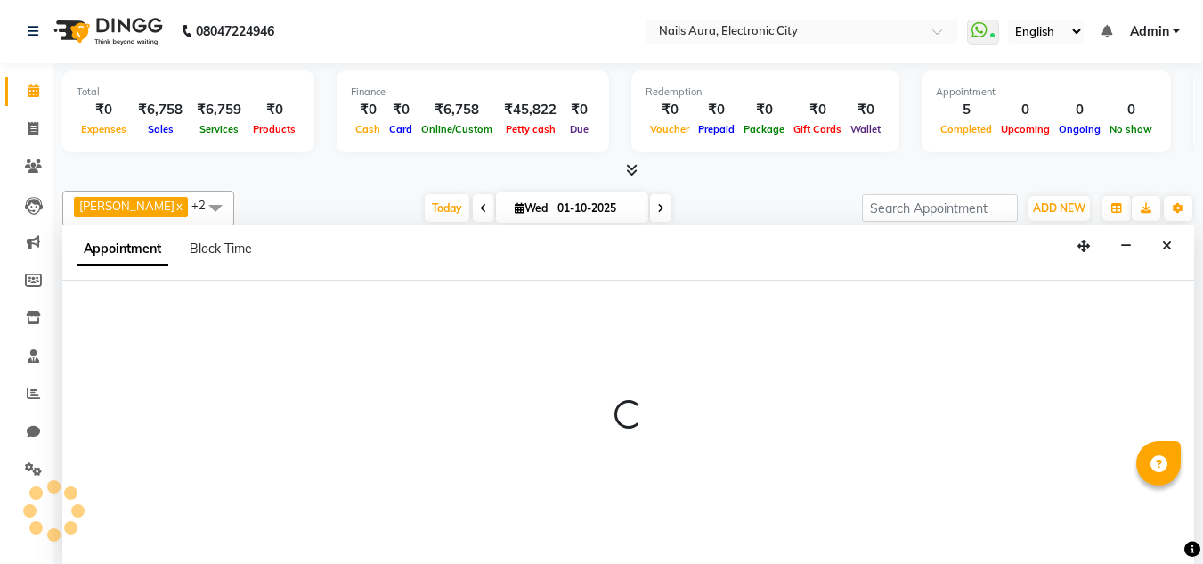
select select "83471"
select select "780"
select select "tentative"
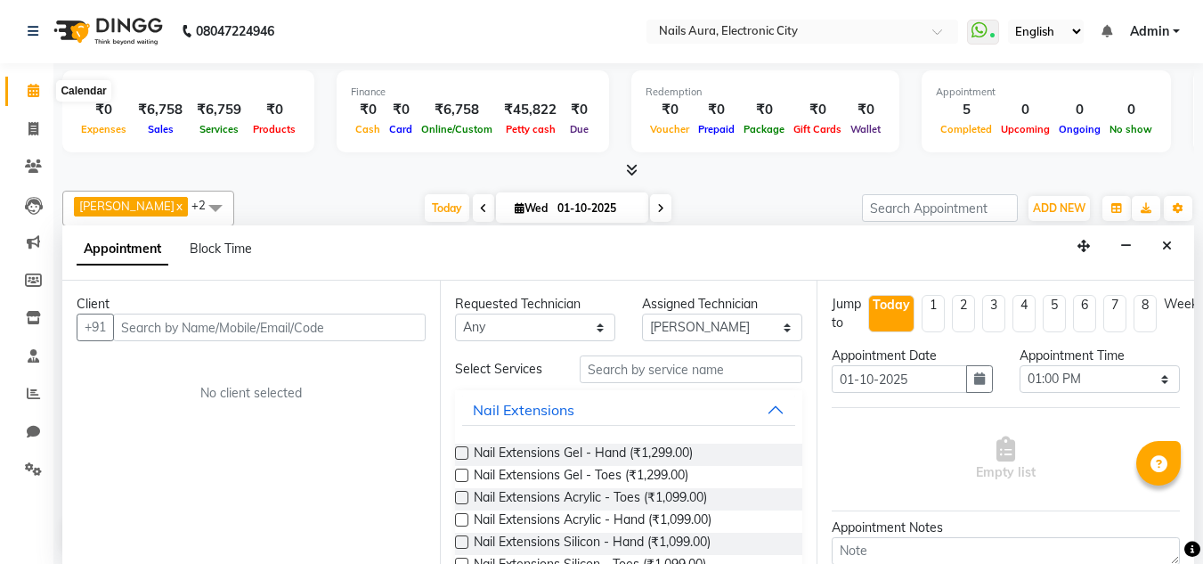
click at [28, 88] on icon at bounding box center [34, 90] width 12 height 13
click at [23, 128] on span at bounding box center [33, 129] width 31 height 20
select select "service"
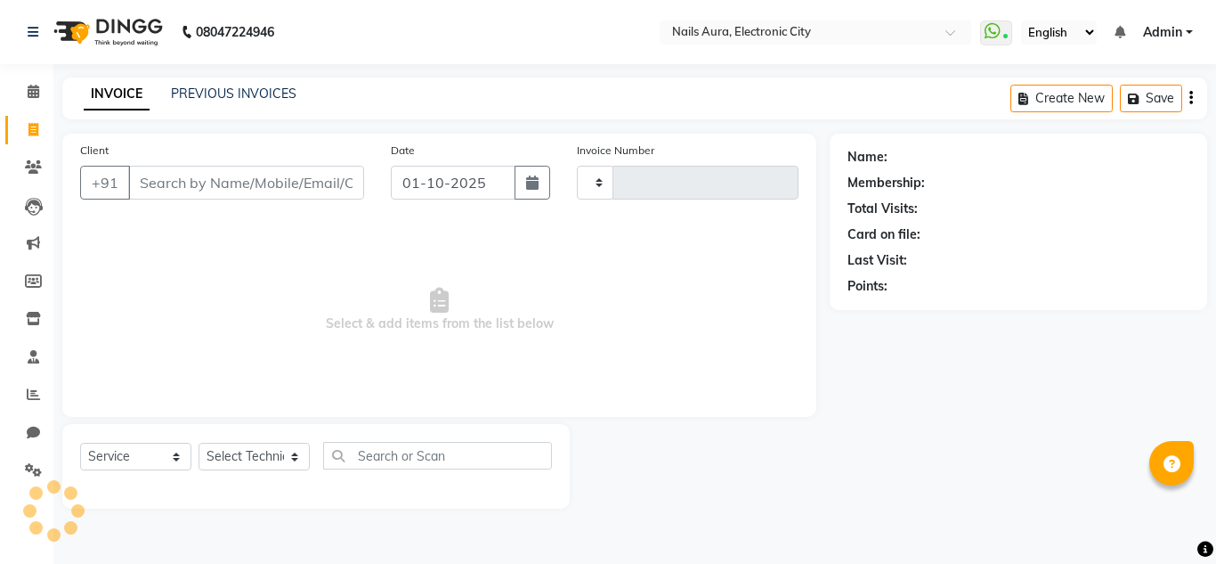
type input "0769"
select select "8179"
click at [32, 88] on icon at bounding box center [34, 91] width 12 height 13
